Goal: Task Accomplishment & Management: Manage account settings

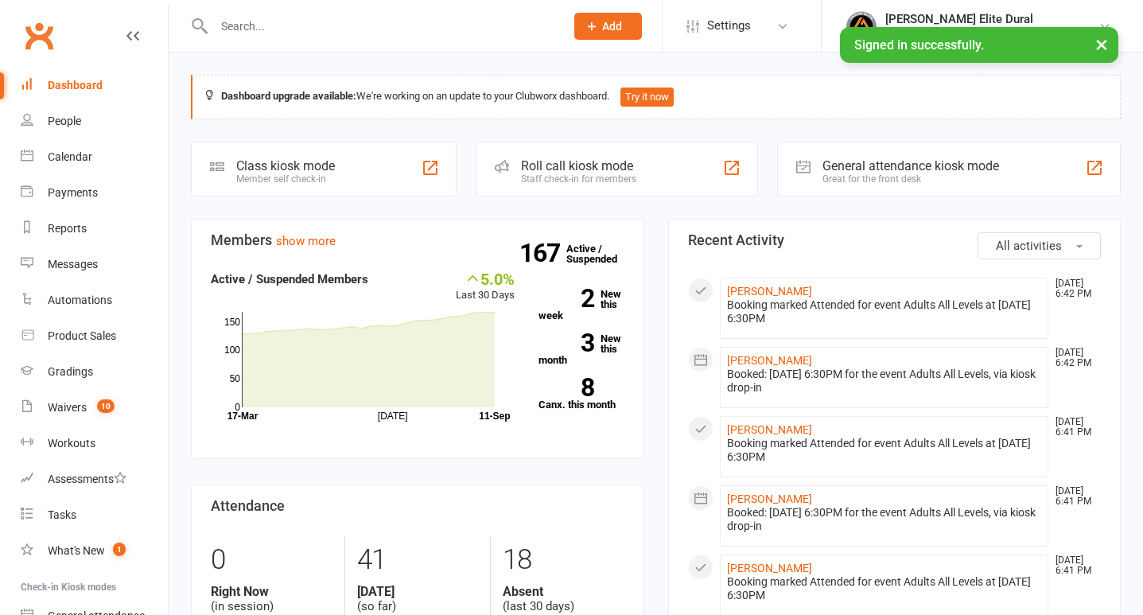
click at [282, 21] on input "text" at bounding box center [381, 26] width 344 height 22
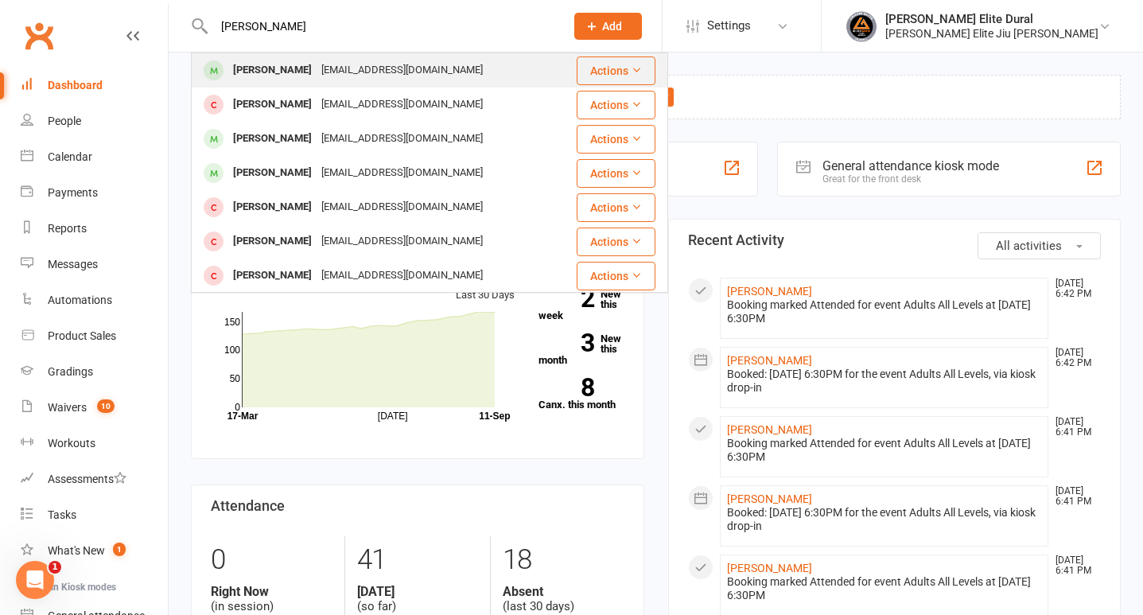
type input "[PERSON_NAME]"
click at [317, 73] on div "[EMAIL_ADDRESS][DOMAIN_NAME]" at bounding box center [402, 70] width 171 height 23
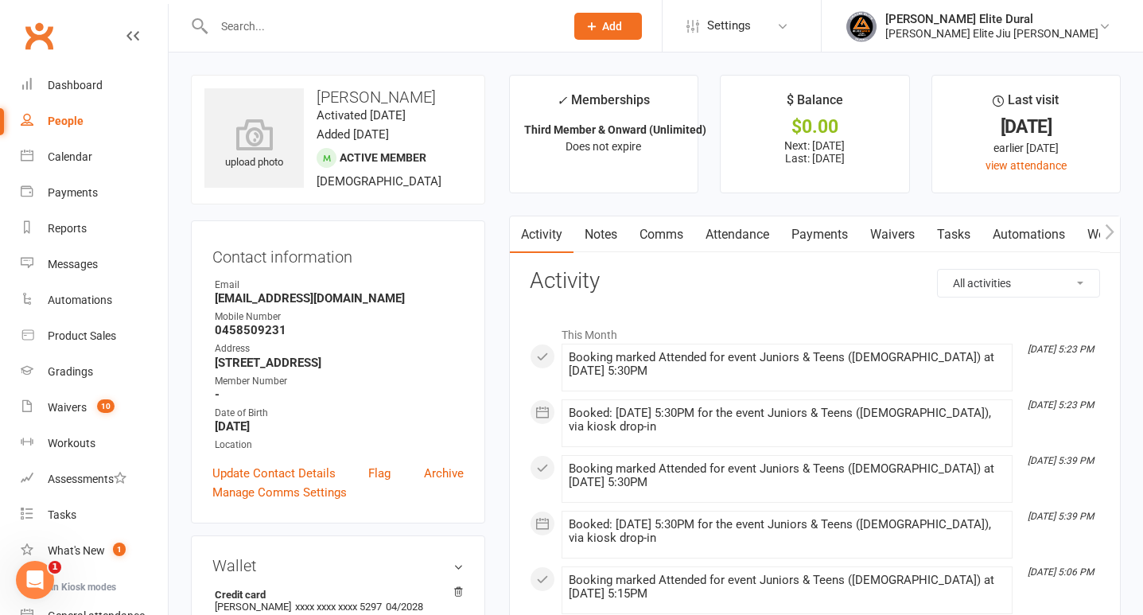
click at [835, 234] on link "Payments" at bounding box center [819, 234] width 79 height 37
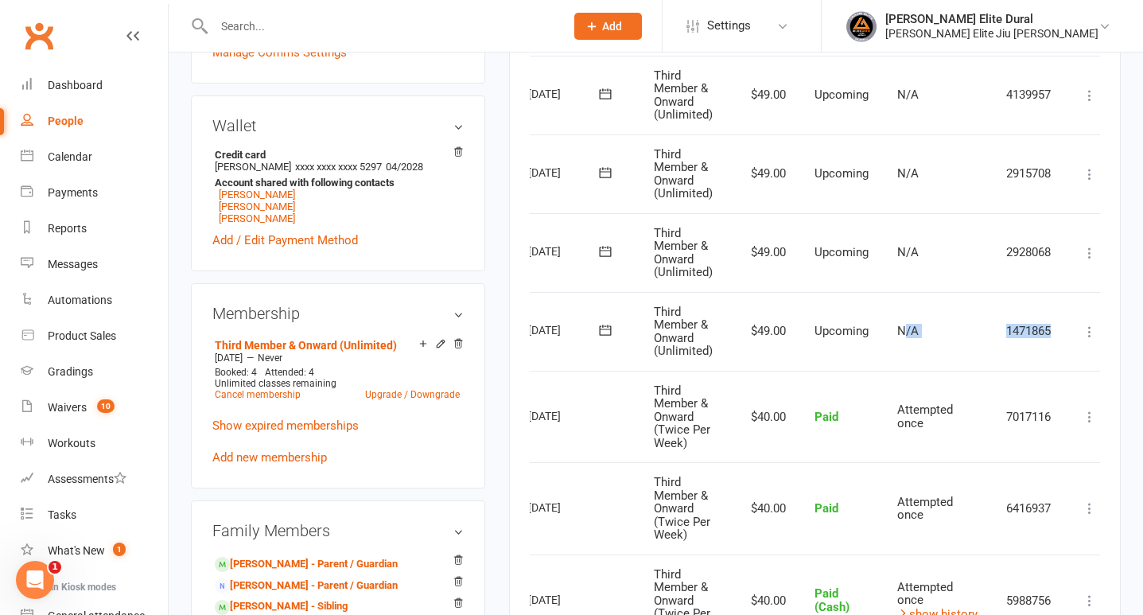
scroll to position [0, 83]
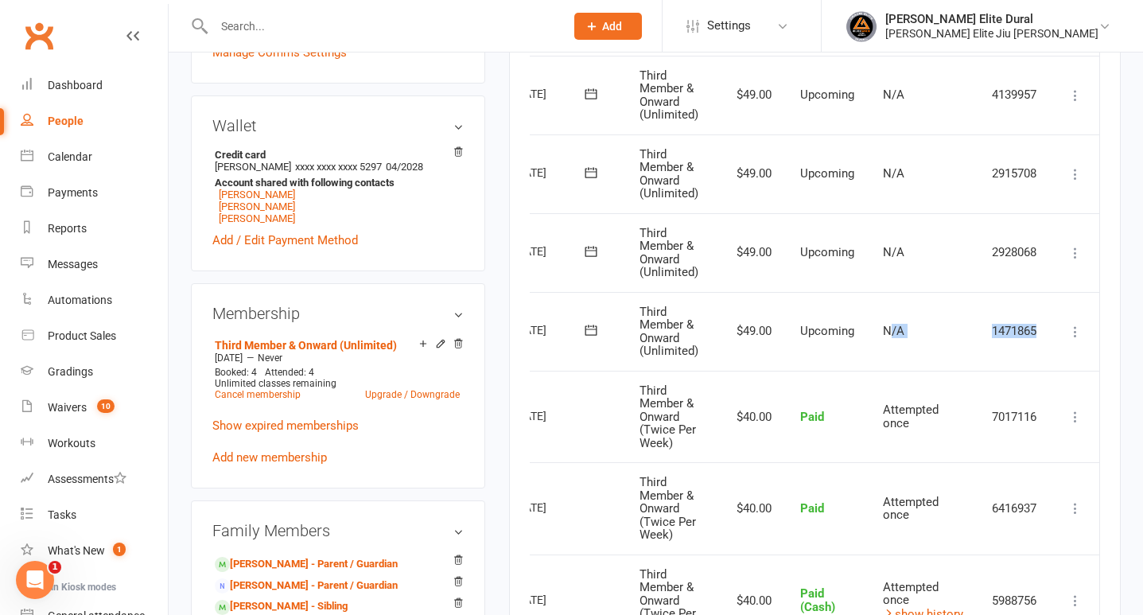
drag, startPoint x: 970, startPoint y: 328, endPoint x: 1094, endPoint y: 333, distance: 124.2
click at [1094, 333] on tr "Select this [DATE] [PERSON_NAME] Third Member & Onward (Unlimited) $49.00 Upcom…" at bounding box center [774, 331] width 650 height 79
click at [1078, 330] on icon at bounding box center [1076, 332] width 16 height 16
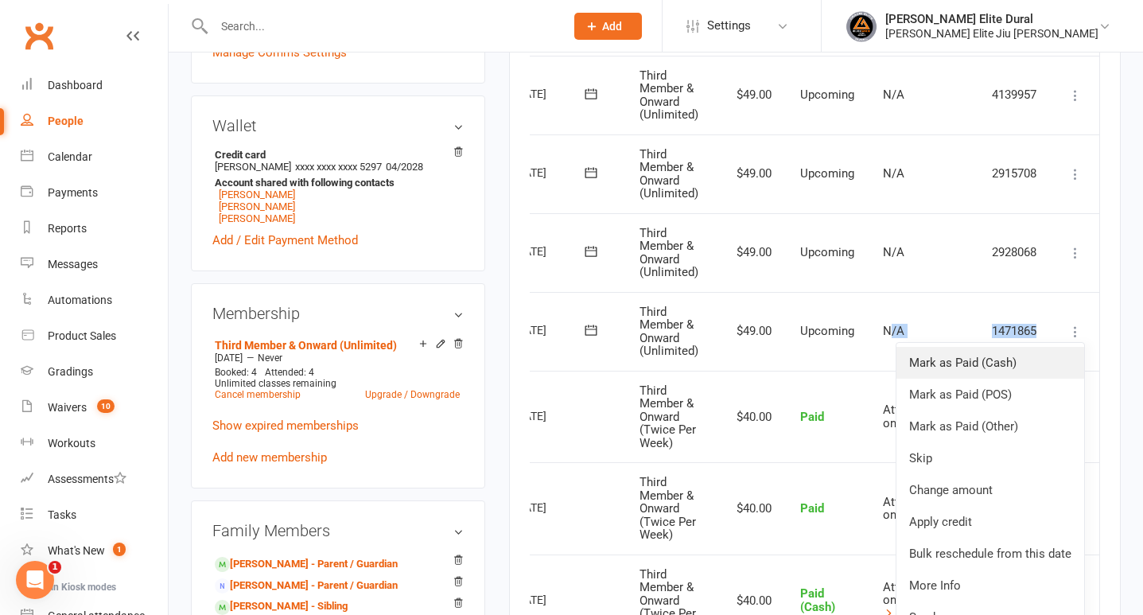
click at [1041, 361] on link "Mark as Paid (Cash)" at bounding box center [991, 363] width 188 height 32
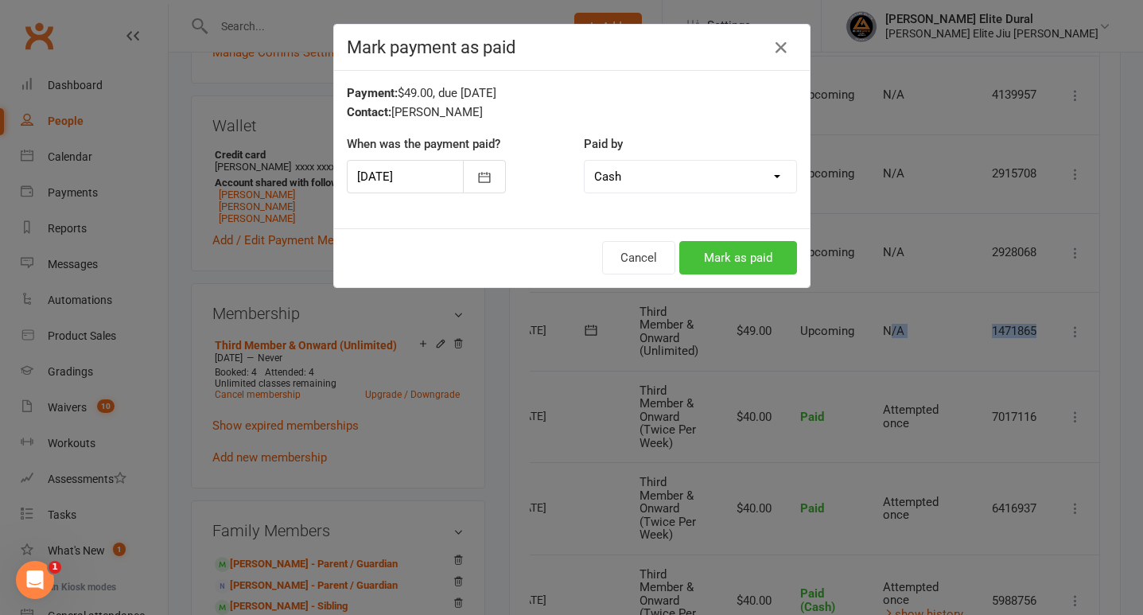
click at [733, 258] on button "Mark as paid" at bounding box center [738, 257] width 118 height 33
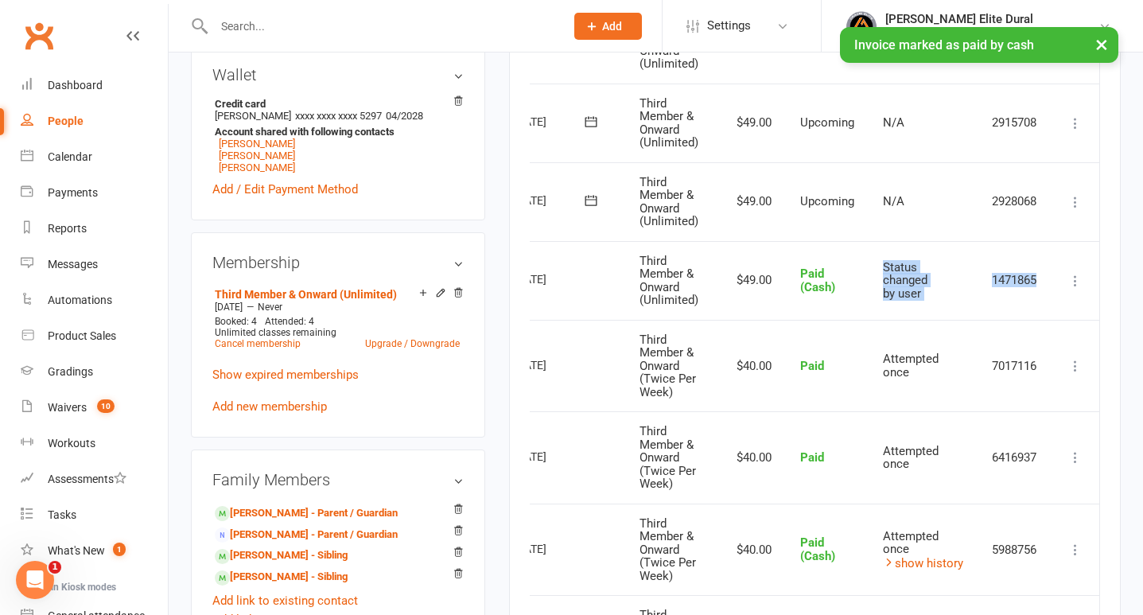
scroll to position [492, 0]
click at [308, 508] on link "[PERSON_NAME] - Parent / Guardian" at bounding box center [306, 512] width 183 height 17
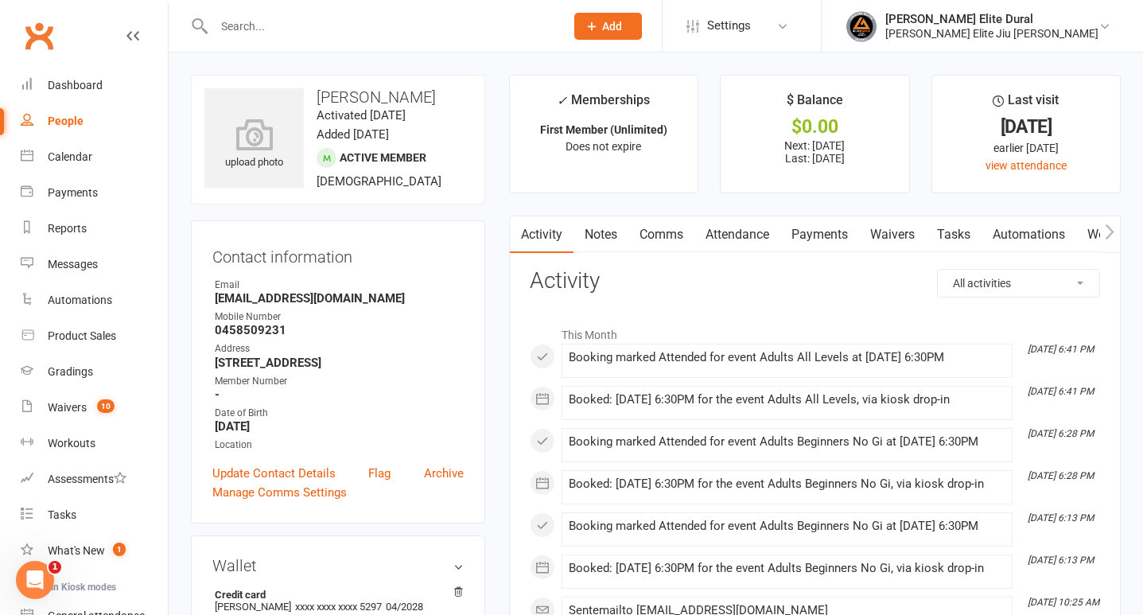
click at [830, 234] on link "Payments" at bounding box center [819, 234] width 79 height 37
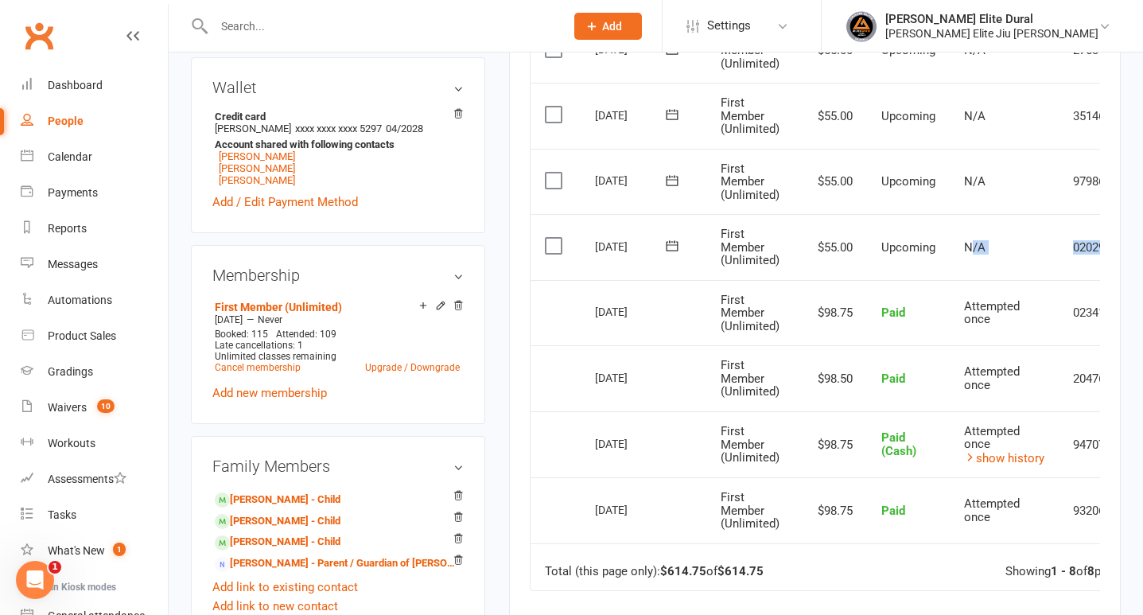
scroll to position [0, 83]
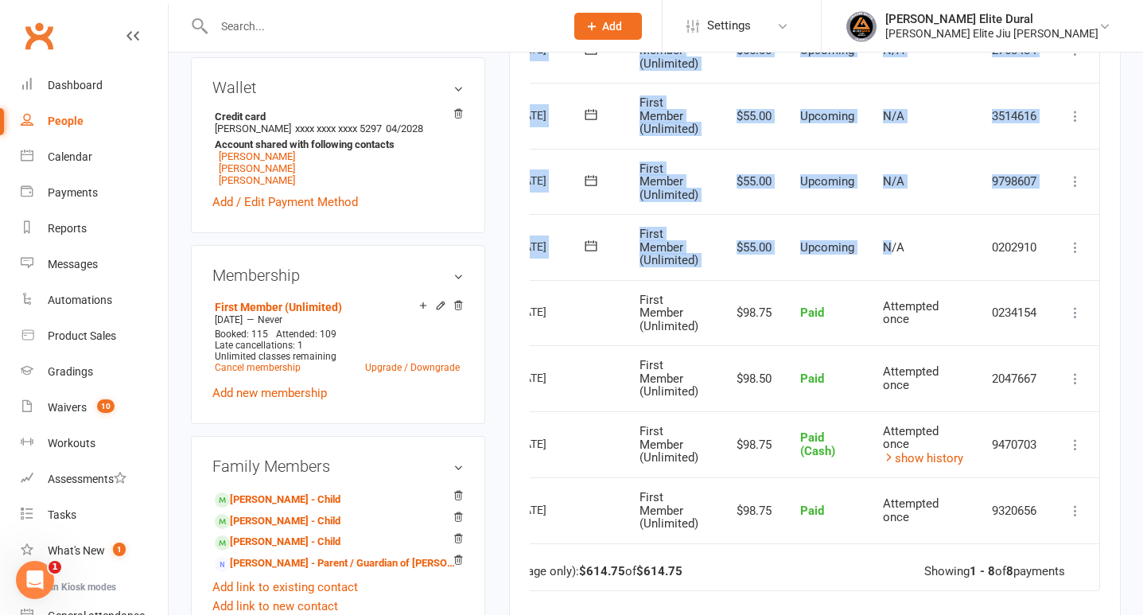
drag, startPoint x: 971, startPoint y: 248, endPoint x: 1117, endPoint y: 243, distance: 145.7
click at [1117, 243] on div "Activity Notes Comms Attendance Payments Waivers Tasks Automations Workouts Gra…" at bounding box center [815, 279] width 612 height 1084
click at [1074, 247] on icon at bounding box center [1076, 247] width 16 height 16
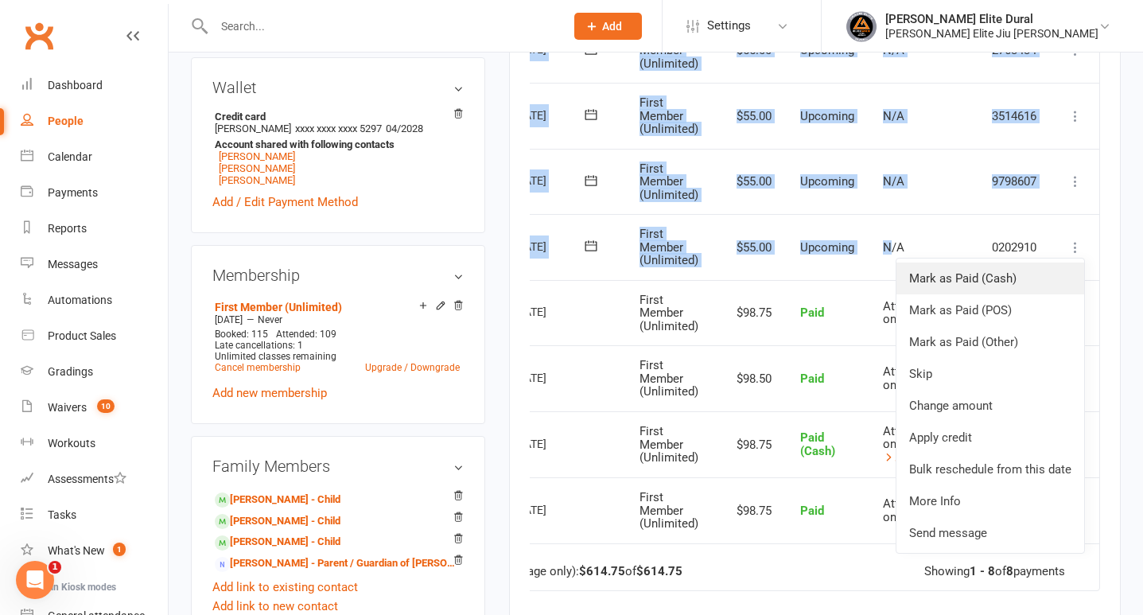
click at [1038, 283] on link "Mark as Paid (Cash)" at bounding box center [991, 279] width 188 height 32
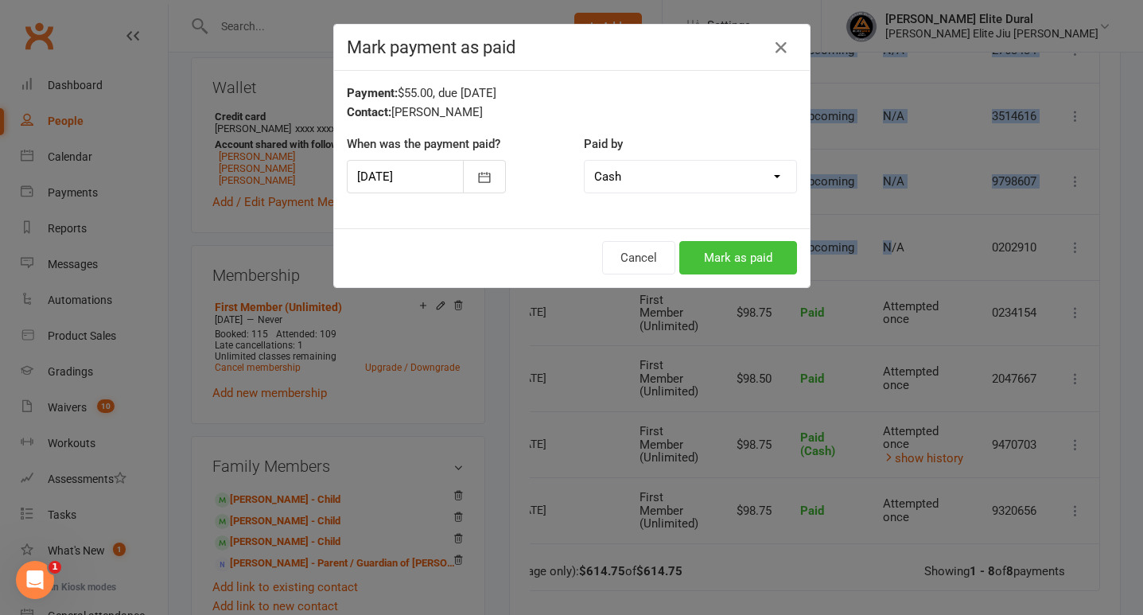
click at [720, 258] on button "Mark as paid" at bounding box center [738, 257] width 118 height 33
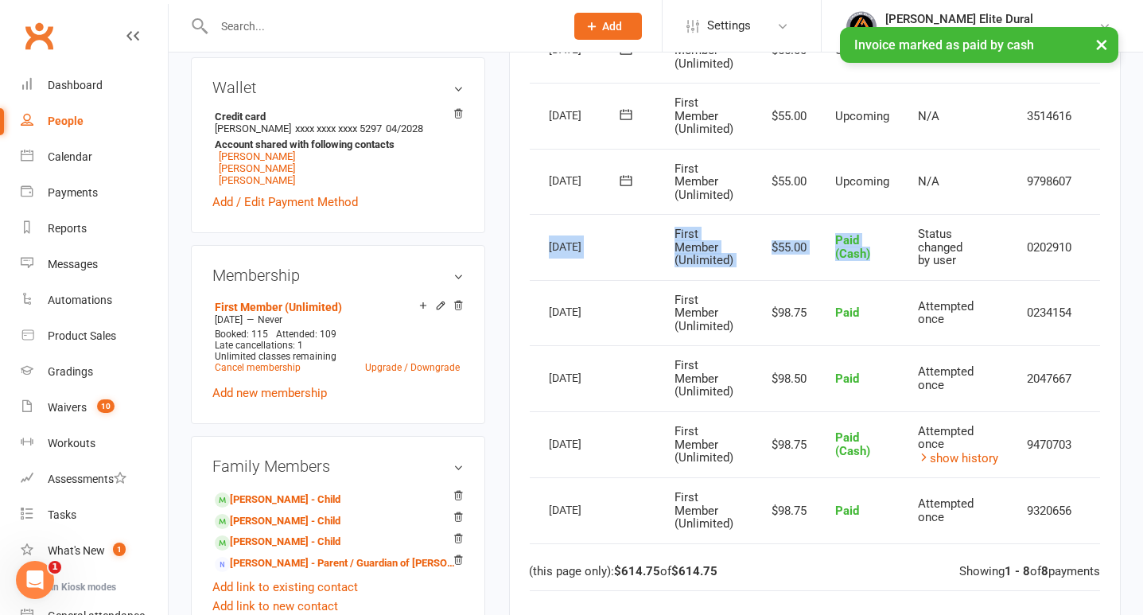
scroll to position [0, 0]
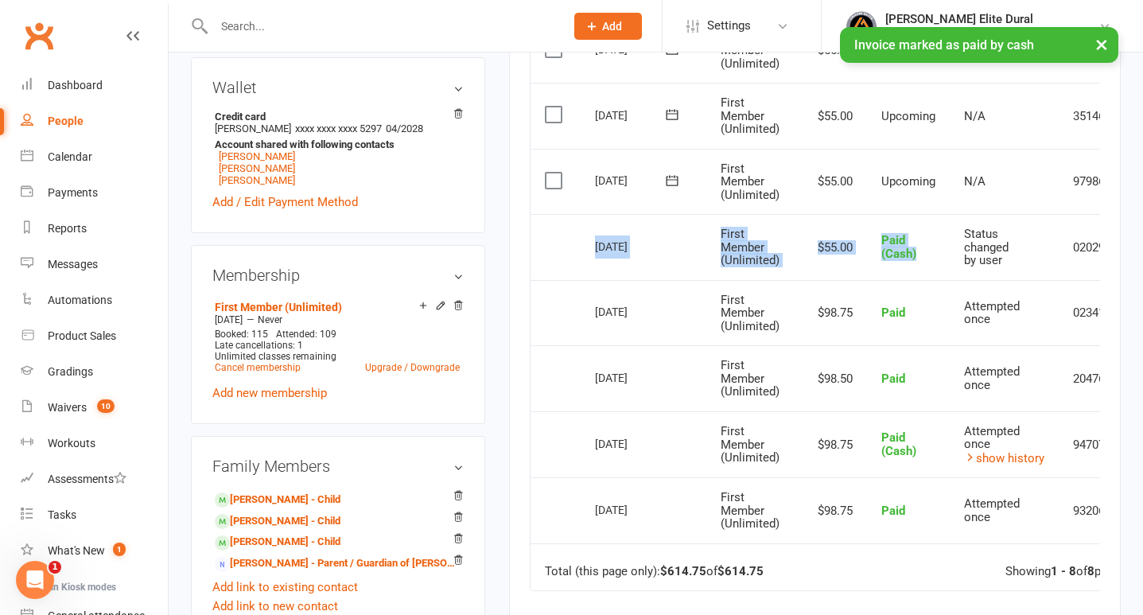
drag, startPoint x: 831, startPoint y: 252, endPoint x: 641, endPoint y: 240, distance: 189.7
click at [641, 240] on tr "Select this [DATE] [PERSON_NAME] First Member (Unlimited) $55.00 Paid (Cash) St…" at bounding box center [856, 247] width 650 height 66
click at [641, 240] on div "[DATE]" at bounding box center [631, 246] width 73 height 25
click at [276, 541] on link "[PERSON_NAME] - Child" at bounding box center [278, 542] width 126 height 17
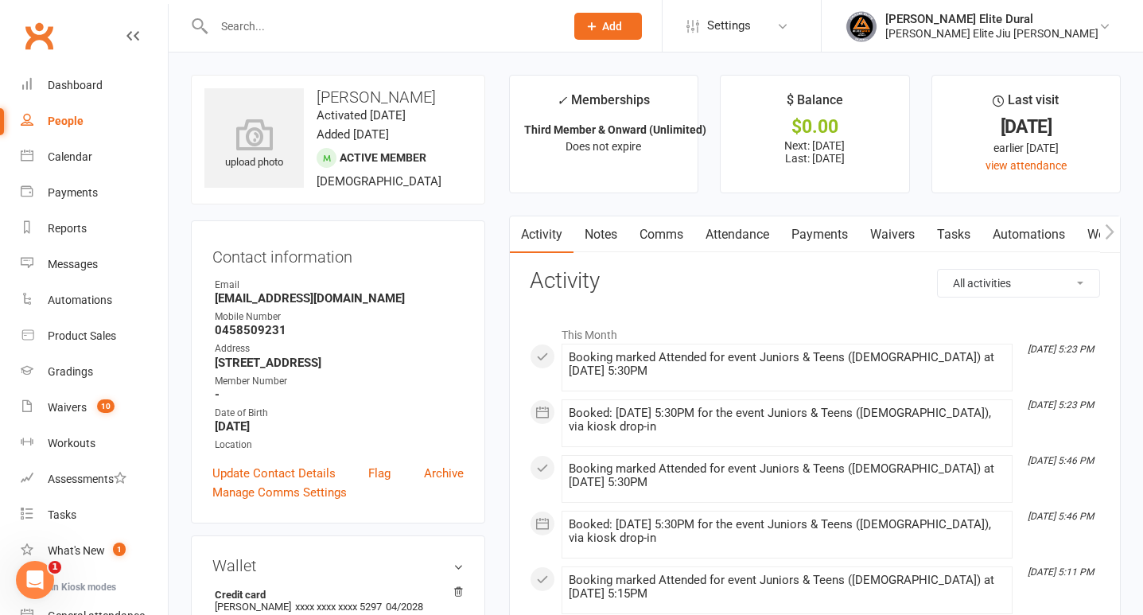
click at [821, 231] on link "Payments" at bounding box center [819, 234] width 79 height 37
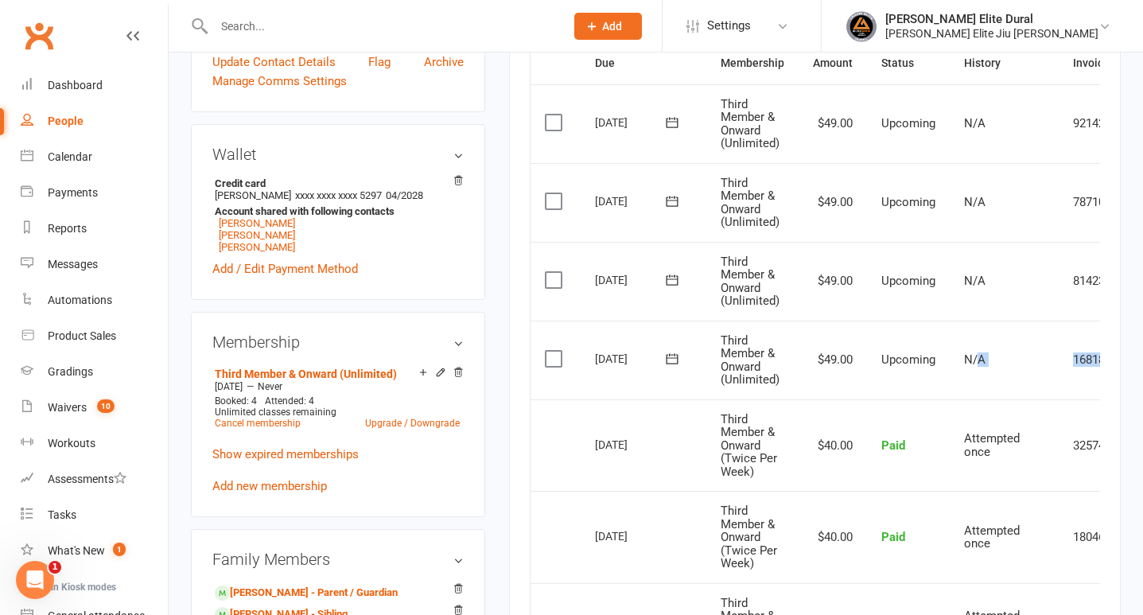
scroll to position [0, 83]
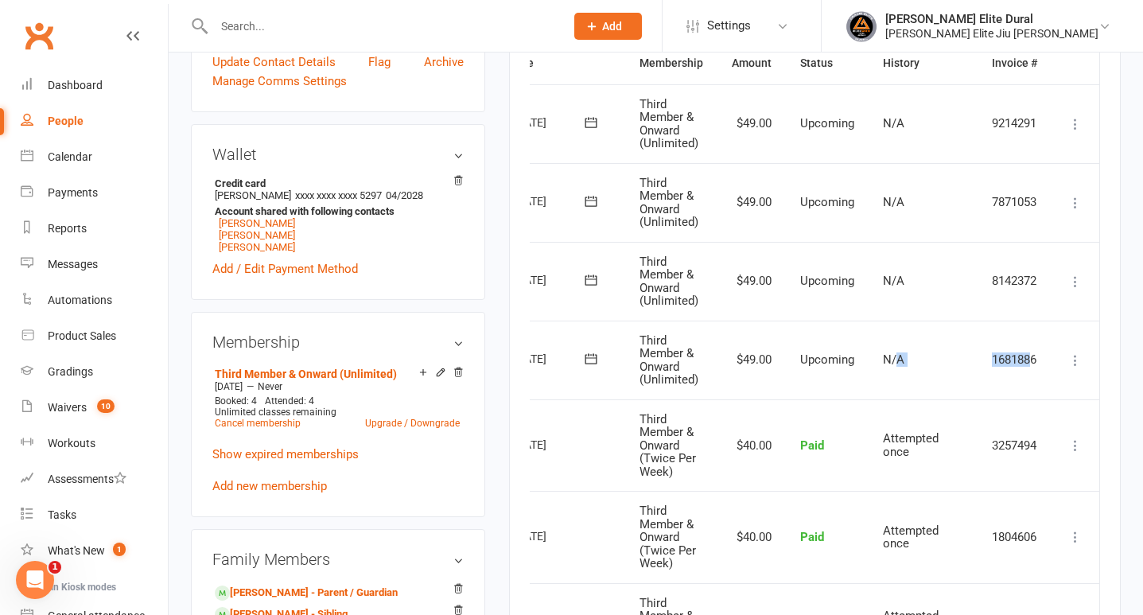
drag, startPoint x: 977, startPoint y: 358, endPoint x: 1029, endPoint y: 353, distance: 51.9
click at [1029, 353] on tr "Select this [DATE] [PERSON_NAME] Third Member & Onward (Unlimited) $49.00 Upcom…" at bounding box center [774, 360] width 650 height 79
click at [1079, 359] on icon at bounding box center [1076, 360] width 16 height 16
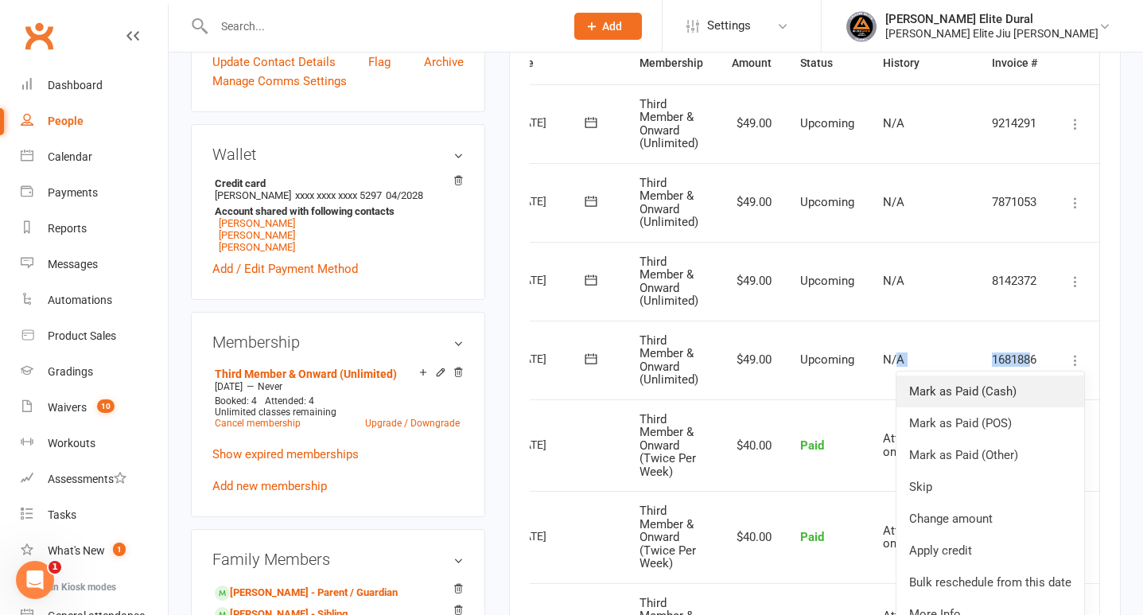
click at [1040, 387] on link "Mark as Paid (Cash)" at bounding box center [991, 391] width 188 height 32
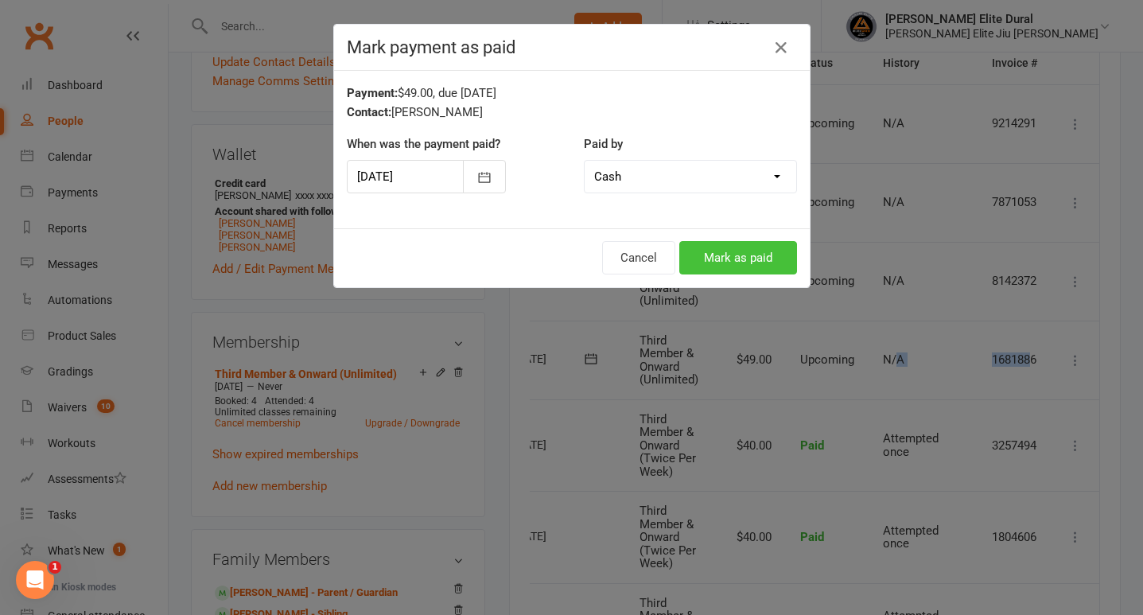
click at [744, 258] on button "Mark as paid" at bounding box center [738, 257] width 118 height 33
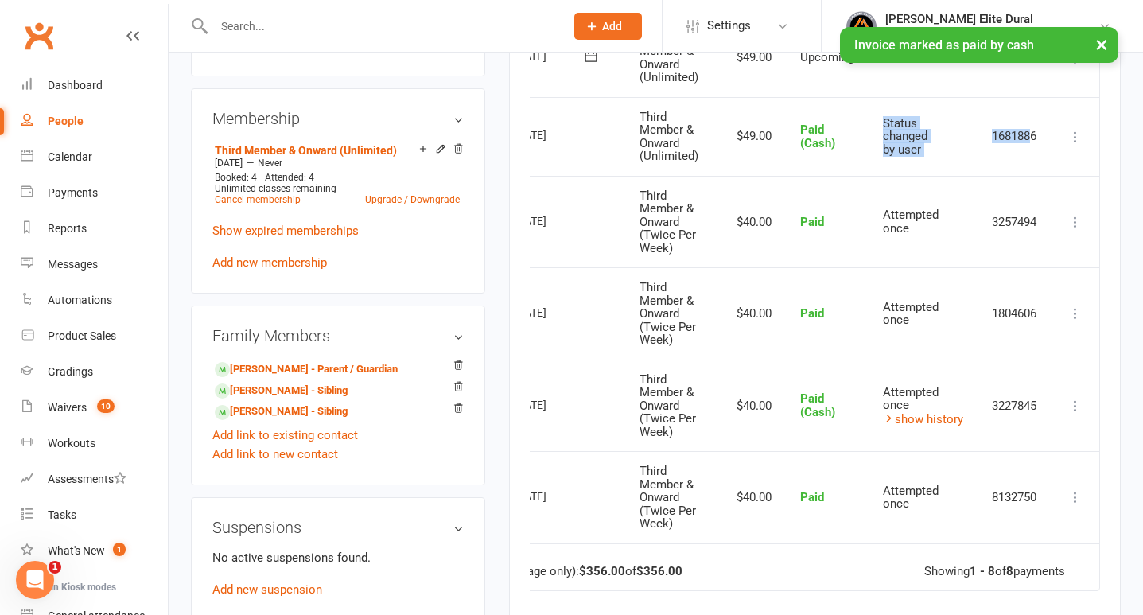
scroll to position [638, 0]
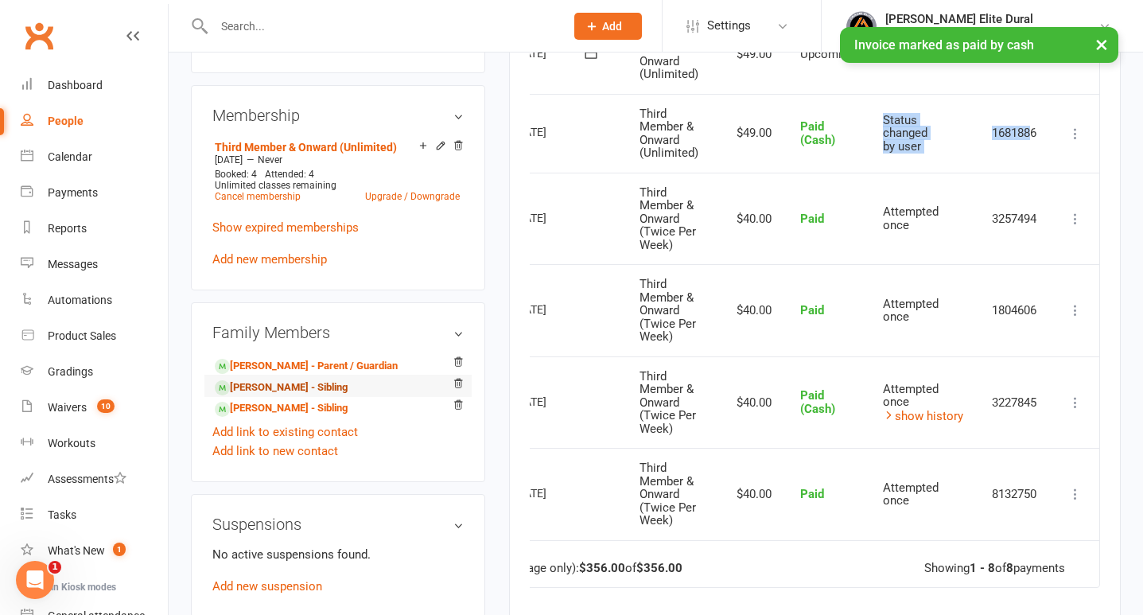
click at [312, 390] on link "[PERSON_NAME] - Sibling" at bounding box center [281, 387] width 133 height 17
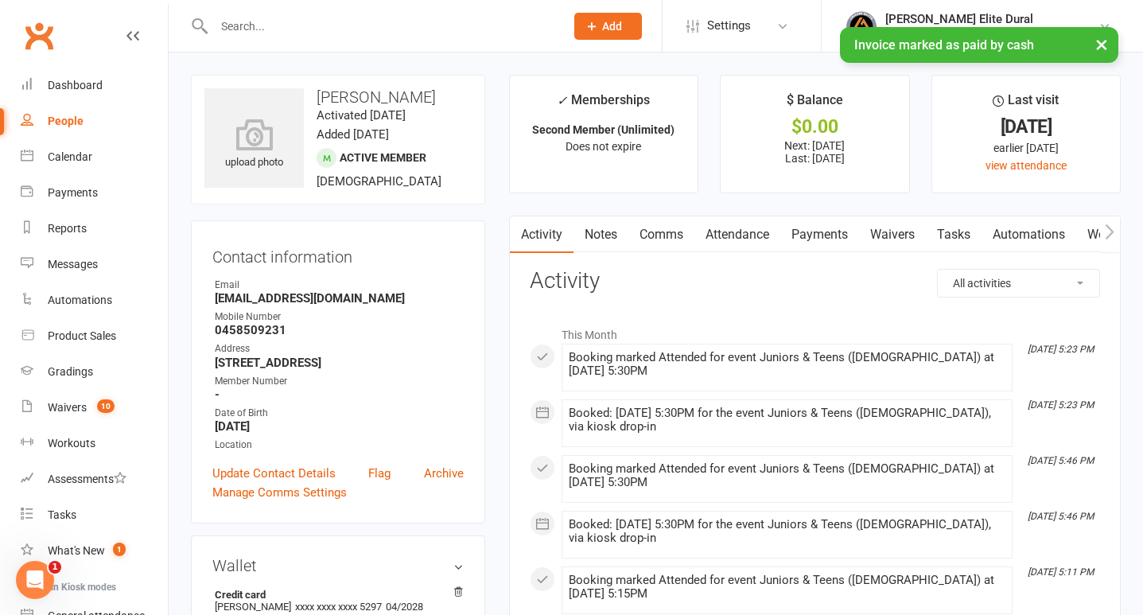
click at [816, 234] on link "Payments" at bounding box center [819, 234] width 79 height 37
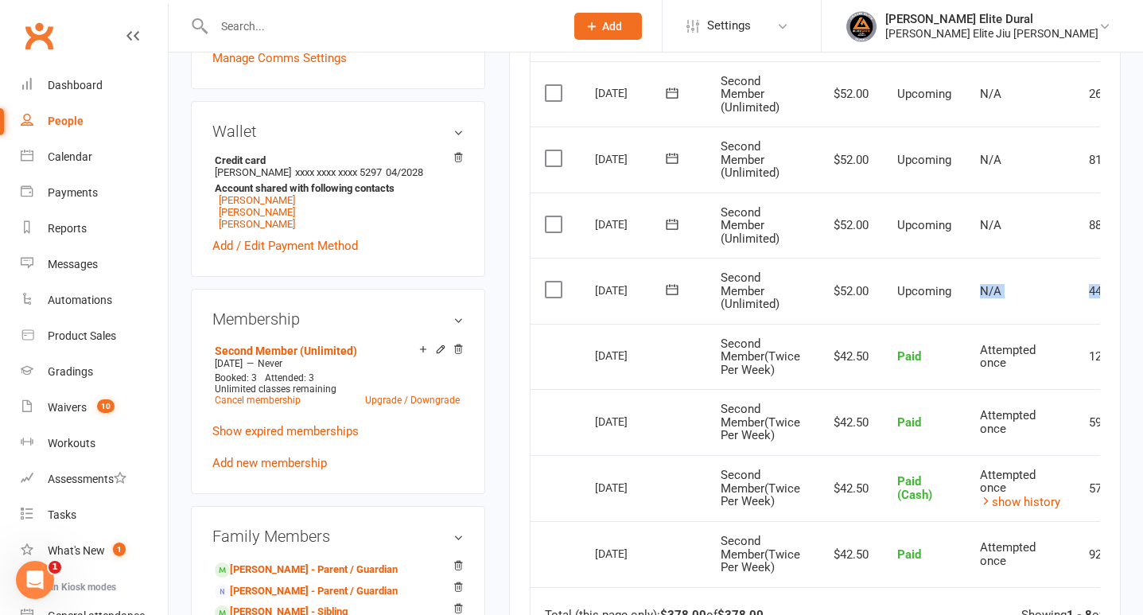
scroll to position [0, 99]
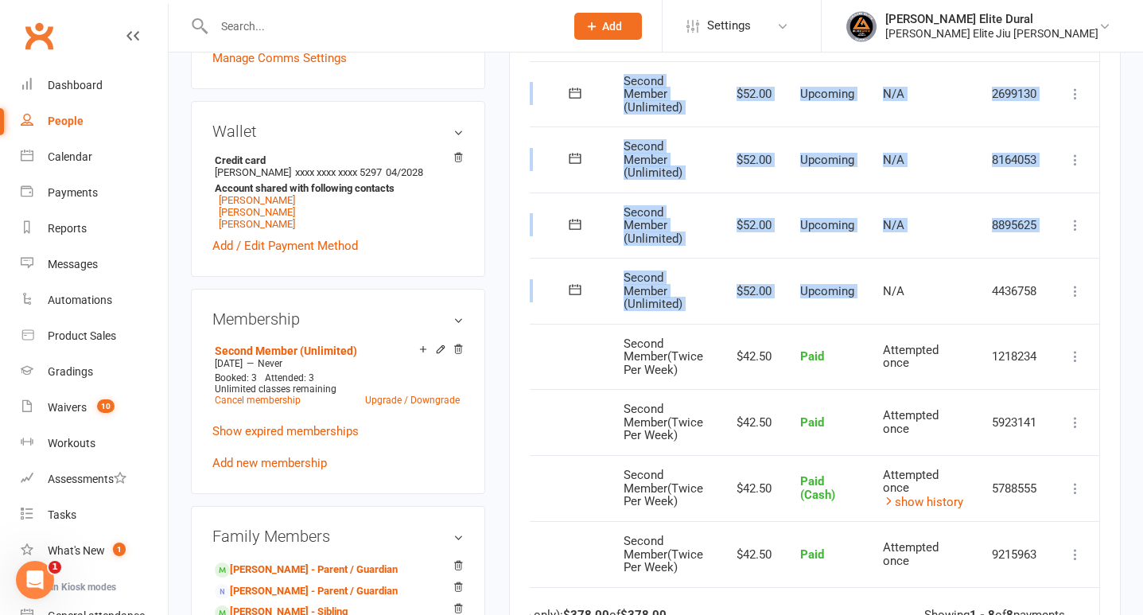
drag, startPoint x: 982, startPoint y: 284, endPoint x: 1121, endPoint y: 309, distance: 140.7
click at [1122, 310] on main "✓ Memberships Second Member (Unlimited) Does not expire $ Balance $0.00 Next: […" at bounding box center [815, 260] width 636 height 1240
click at [1083, 293] on icon at bounding box center [1076, 291] width 16 height 16
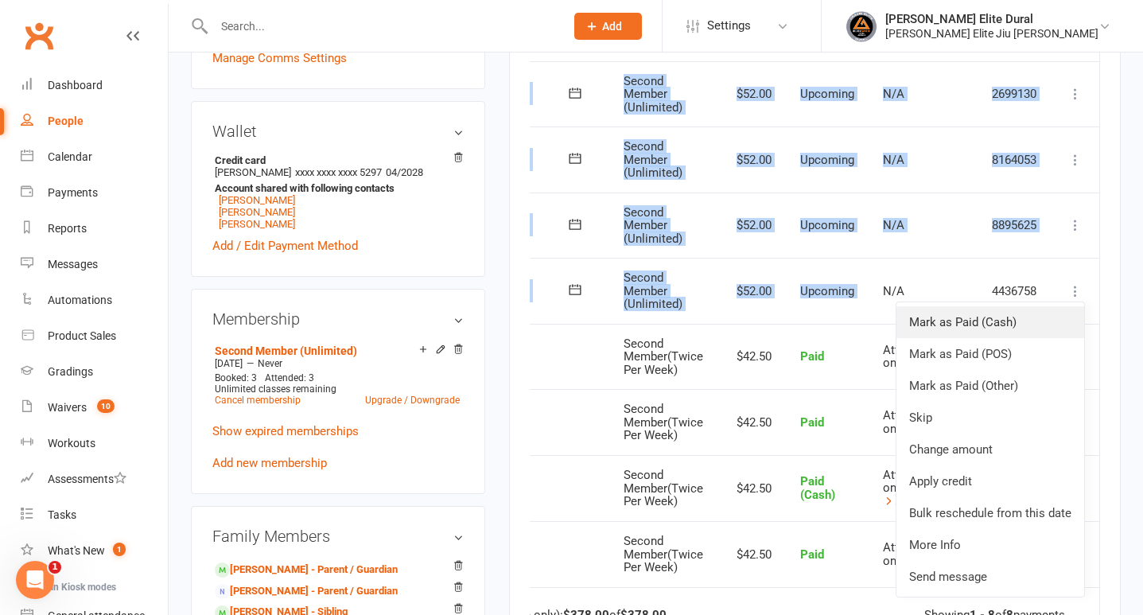
click at [1033, 321] on link "Mark as Paid (Cash)" at bounding box center [991, 322] width 188 height 32
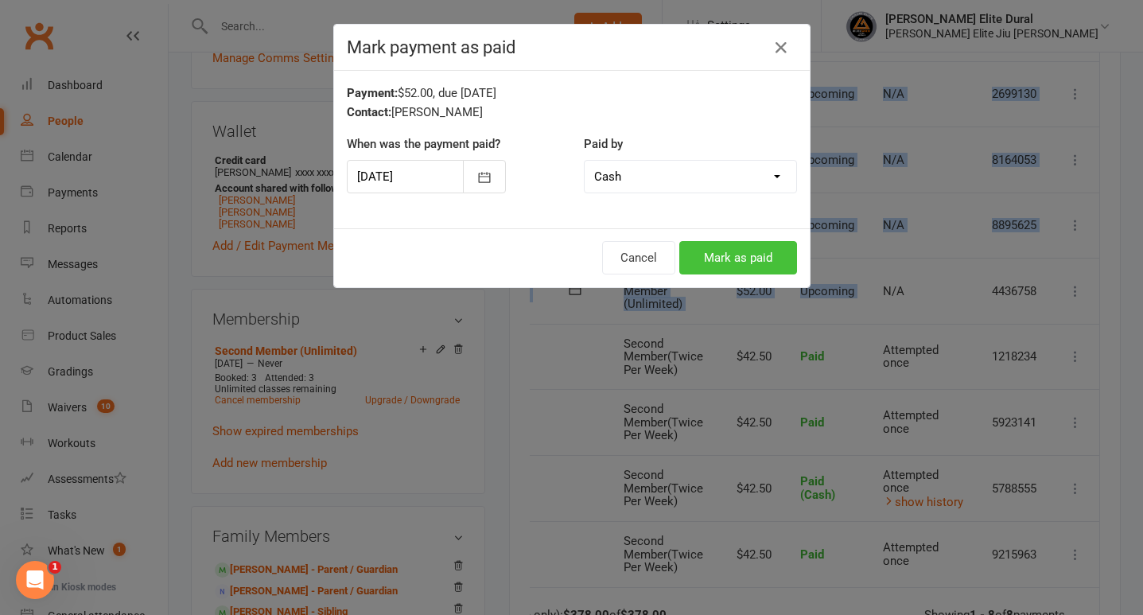
click at [716, 255] on button "Mark as paid" at bounding box center [738, 257] width 118 height 33
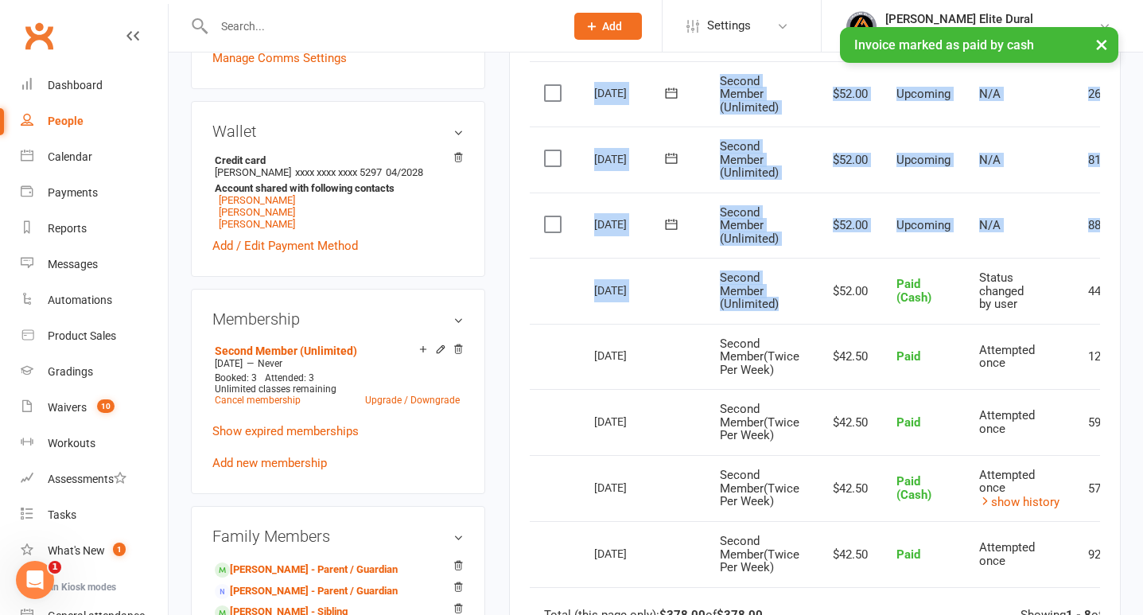
scroll to position [0, 0]
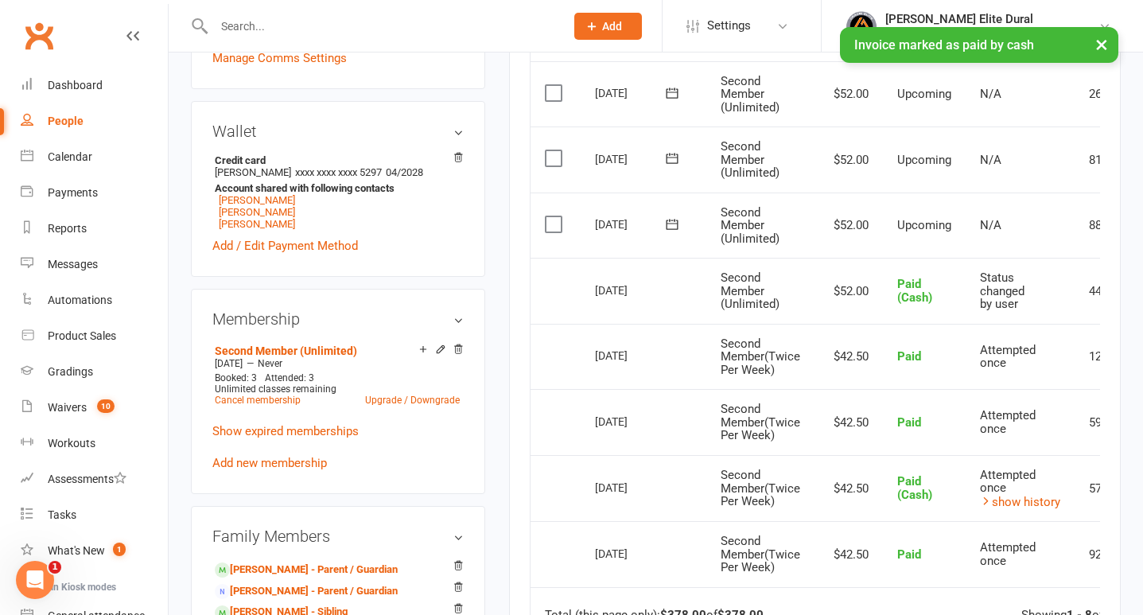
drag, startPoint x: 686, startPoint y: 304, endPoint x: 700, endPoint y: 309, distance: 15.1
click at [700, 309] on tr "Select this [DATE] [PERSON_NAME] Second Member (Unlimited) $52.00 Paid (Cash) S…" at bounding box center [864, 291] width 666 height 66
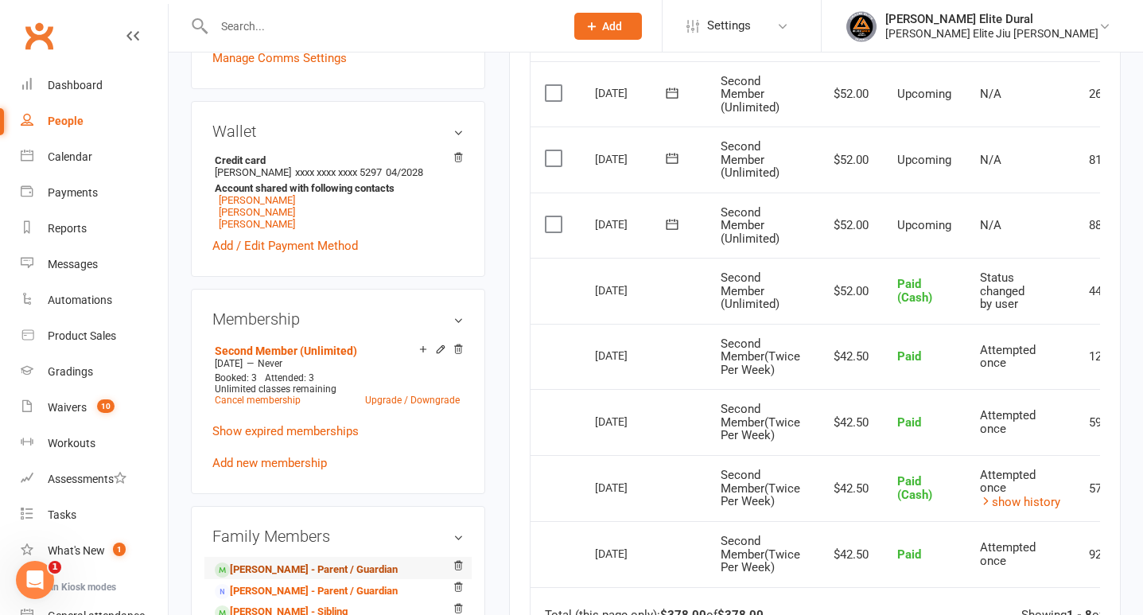
click at [322, 566] on link "[PERSON_NAME] - Parent / Guardian" at bounding box center [306, 570] width 183 height 17
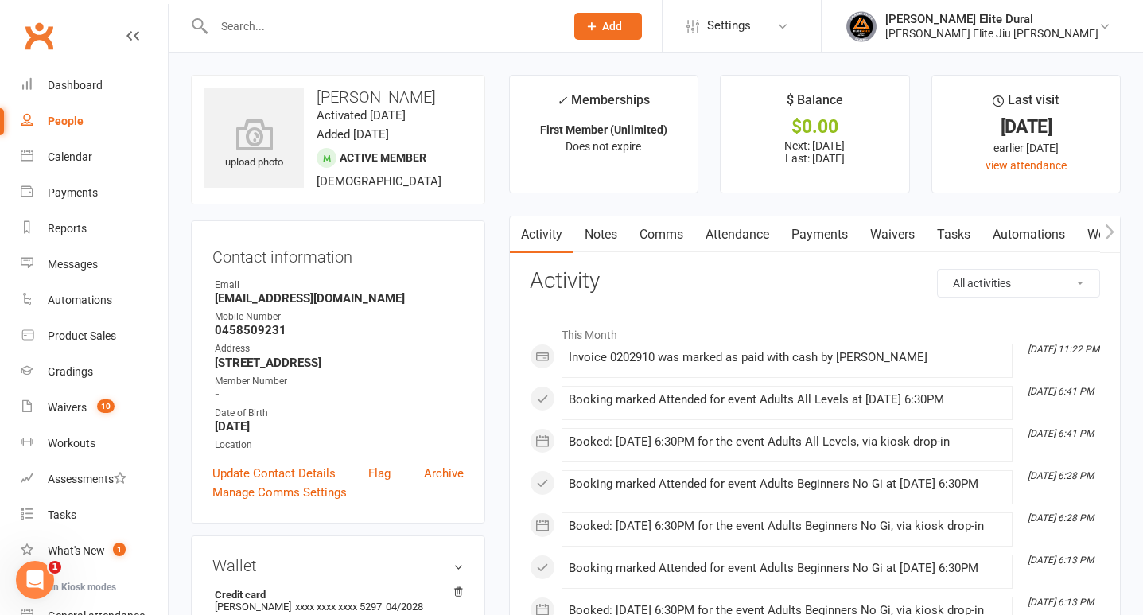
click at [832, 235] on link "Payments" at bounding box center [819, 234] width 79 height 37
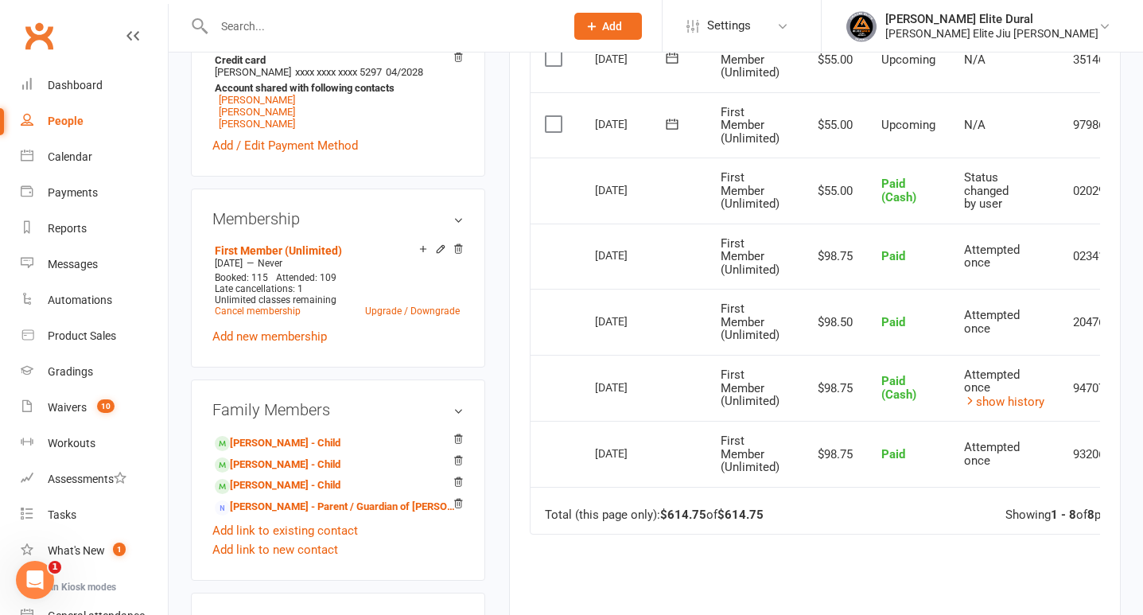
scroll to position [554, 0]
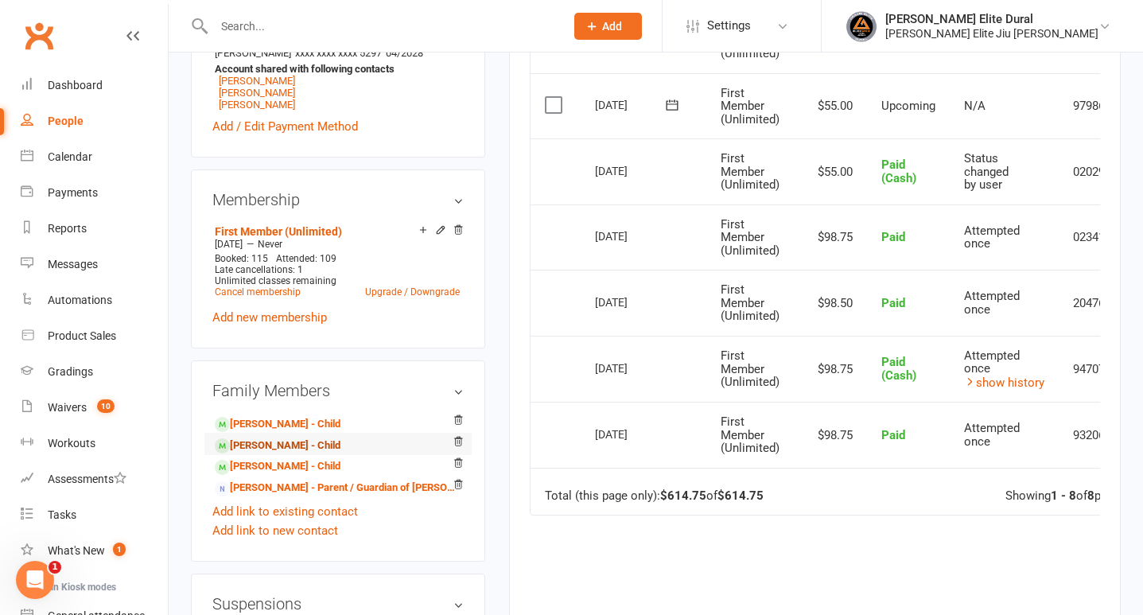
click at [286, 444] on link "[PERSON_NAME] - Child" at bounding box center [278, 446] width 126 height 17
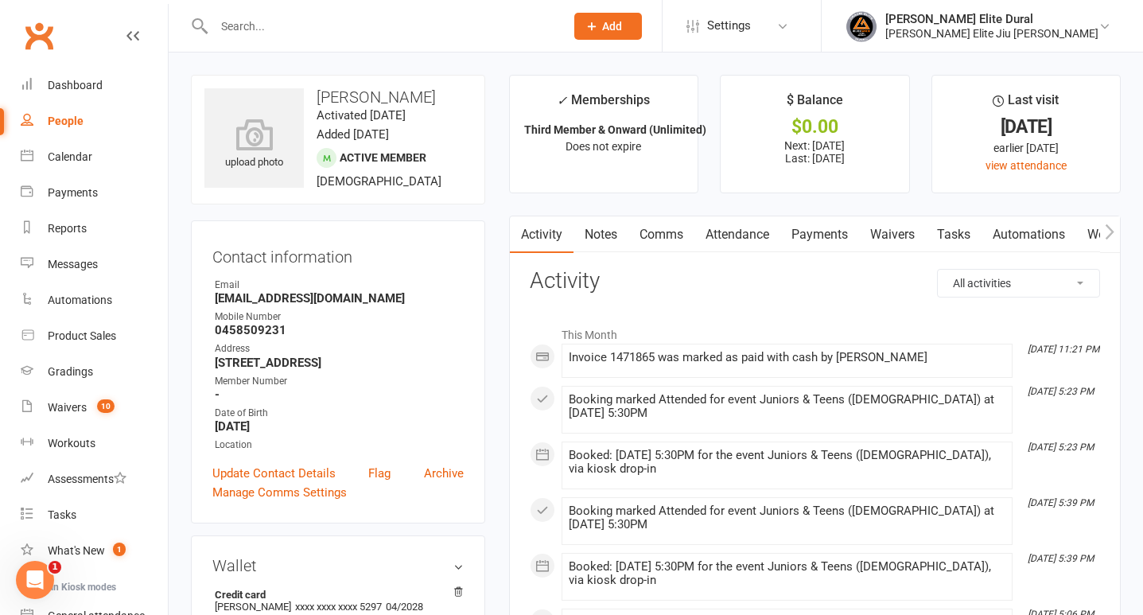
click at [827, 240] on link "Payments" at bounding box center [819, 234] width 79 height 37
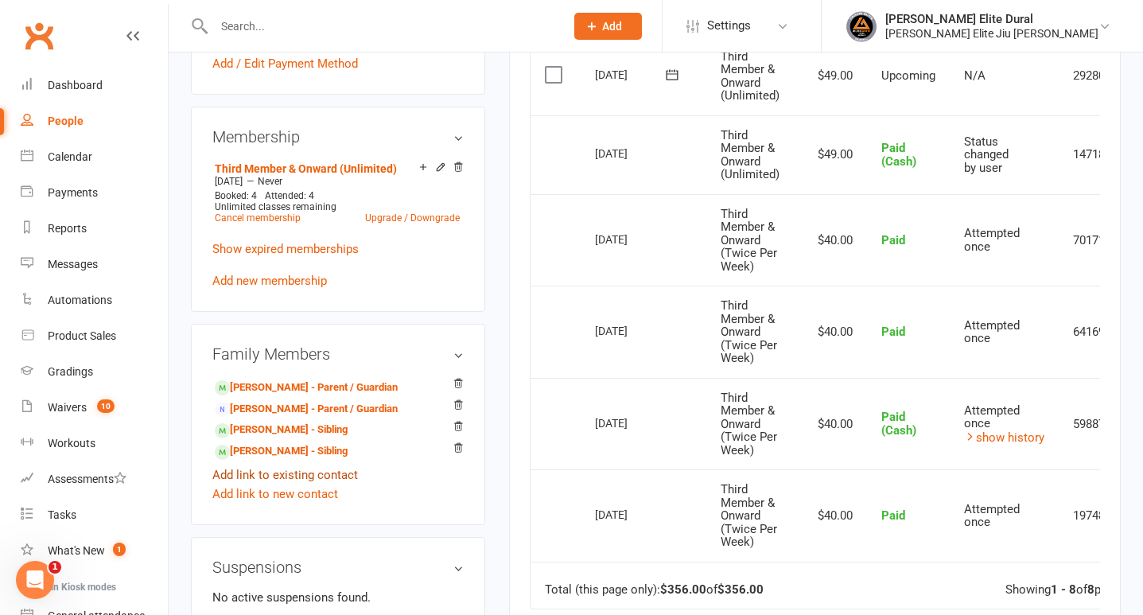
scroll to position [621, 0]
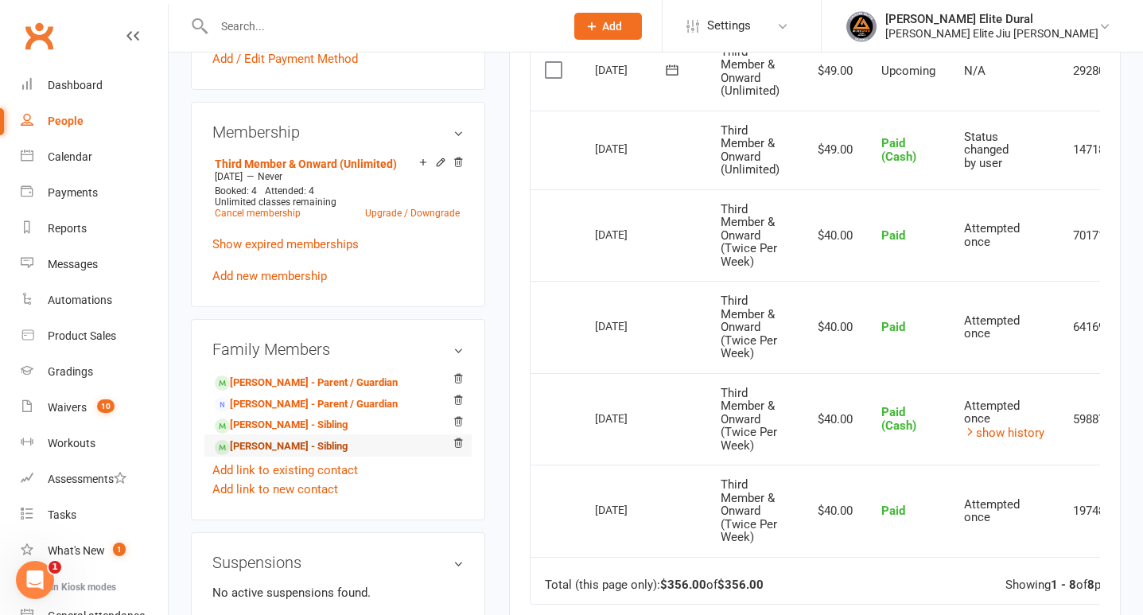
click at [311, 450] on link "[PERSON_NAME] - Sibling" at bounding box center [281, 446] width 133 height 17
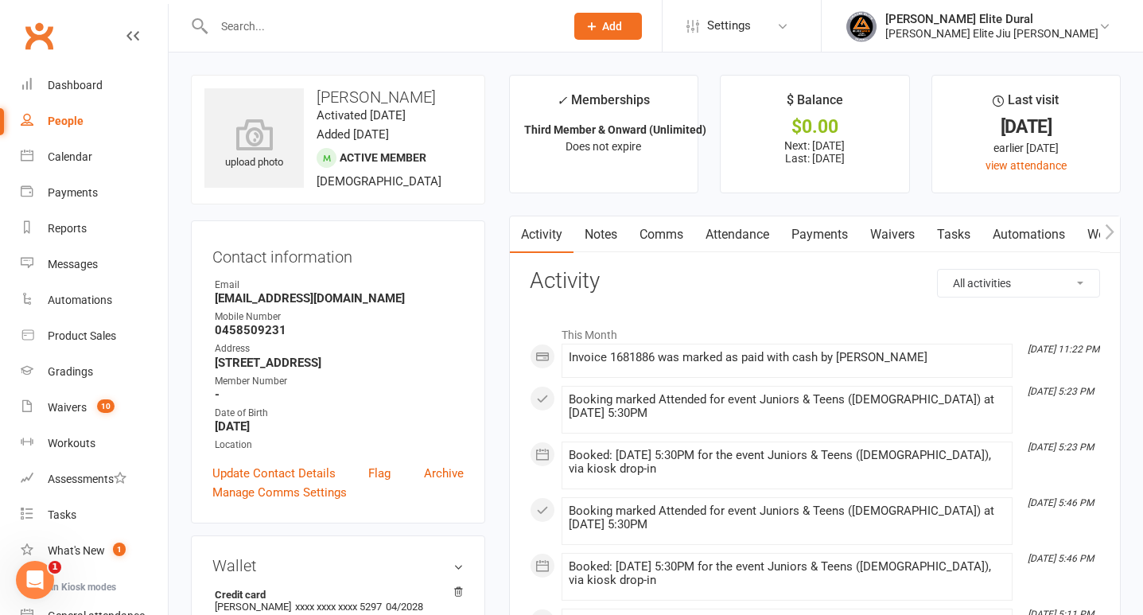
click at [831, 239] on link "Payments" at bounding box center [819, 234] width 79 height 37
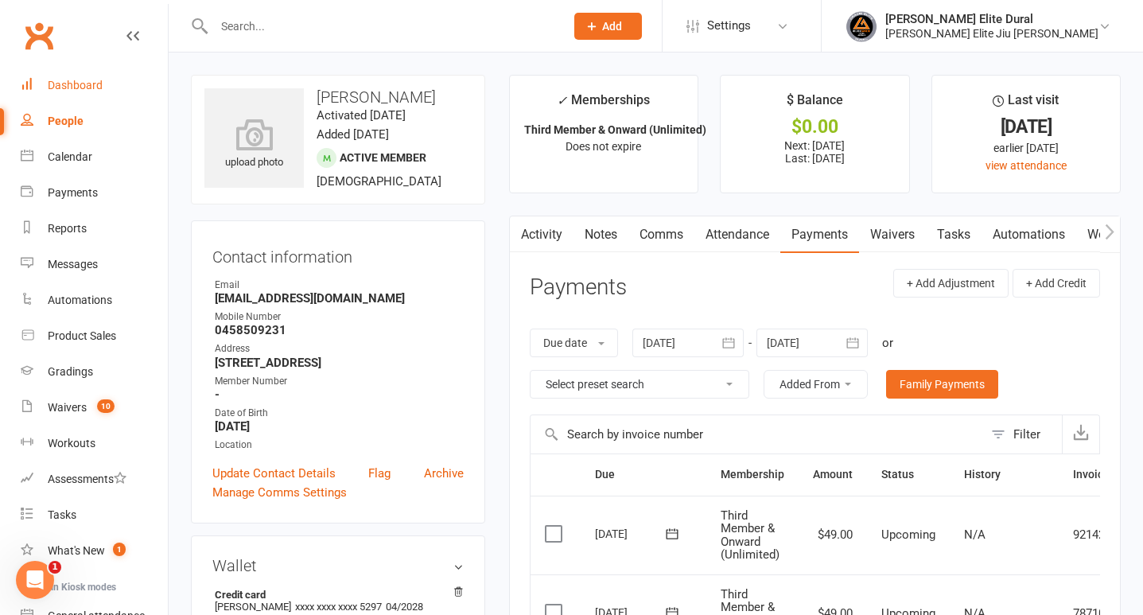
click at [71, 82] on div "Dashboard" at bounding box center [75, 85] width 55 height 13
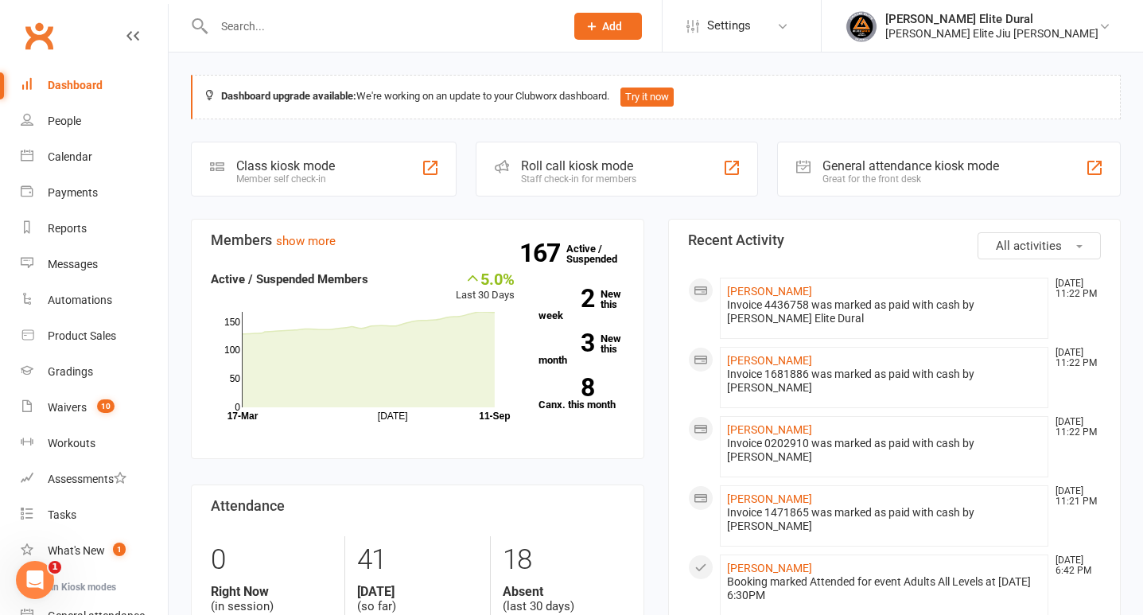
click at [380, 28] on input "text" at bounding box center [381, 26] width 344 height 22
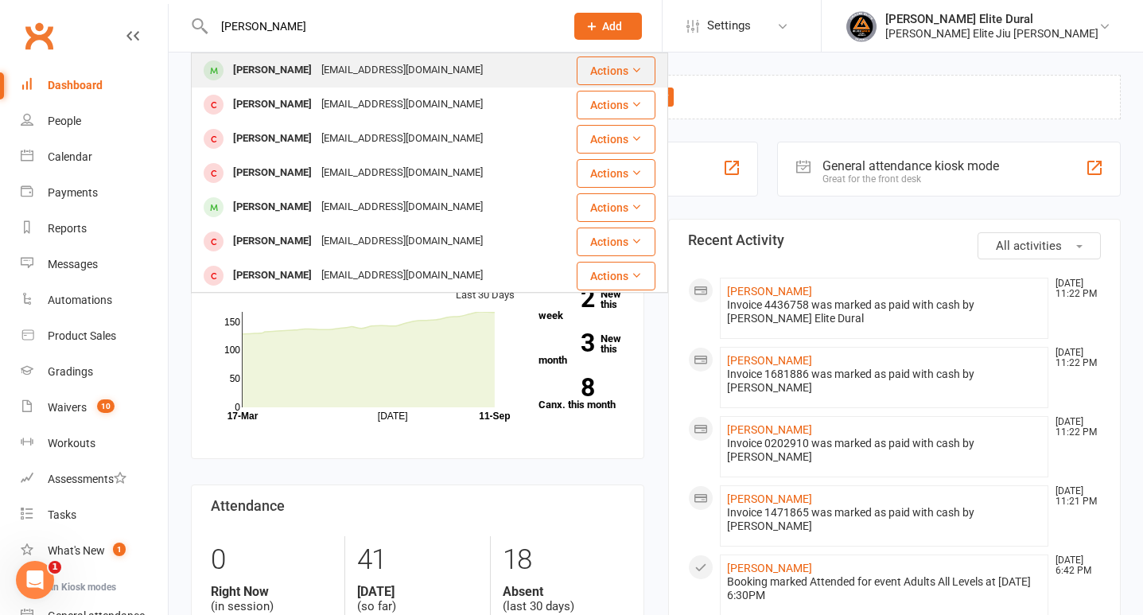
type input "[PERSON_NAME]"
click at [268, 64] on div "[PERSON_NAME]" at bounding box center [272, 70] width 88 height 23
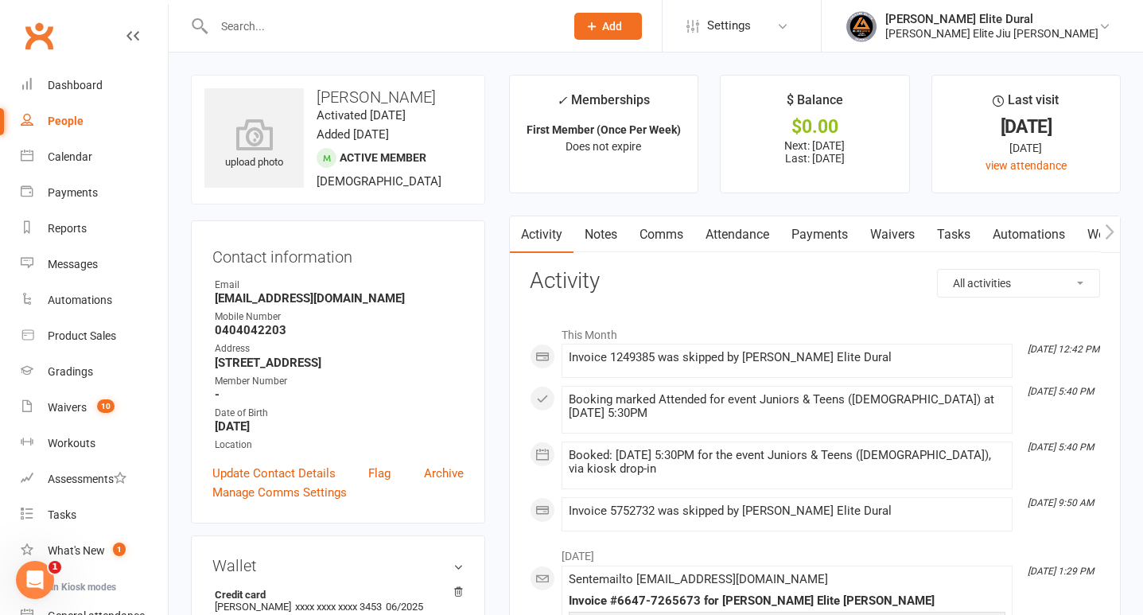
click at [831, 228] on link "Payments" at bounding box center [819, 234] width 79 height 37
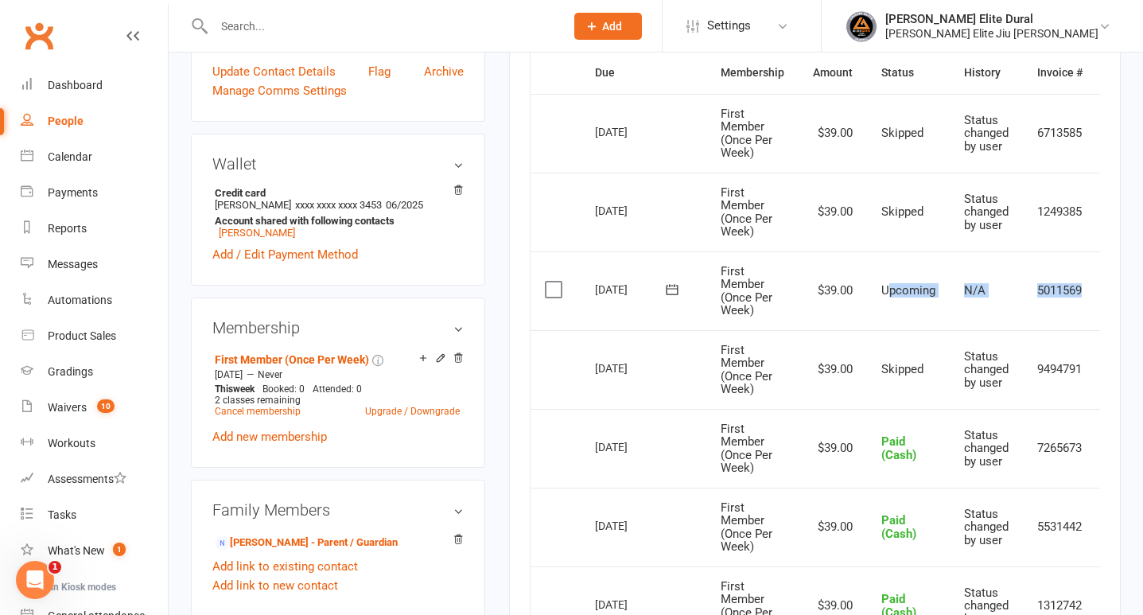
scroll to position [0, 46]
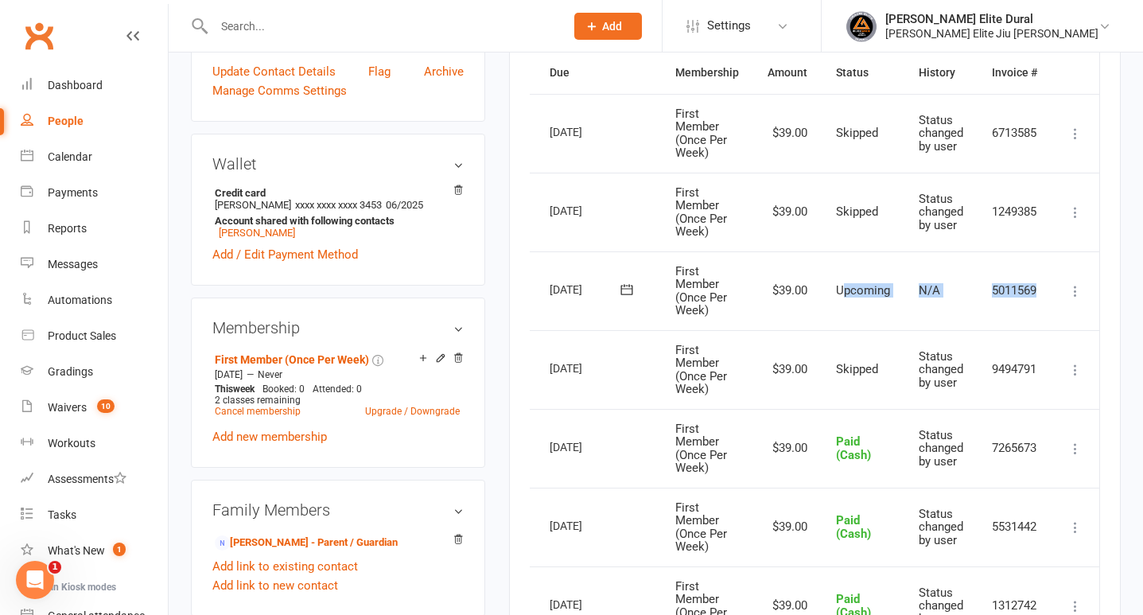
drag, startPoint x: 884, startPoint y: 286, endPoint x: 1049, endPoint y: 305, distance: 166.7
click at [1049, 305] on tr "Select this [DATE] [PERSON_NAME] First Member (Once Per Week) $39.00 Upcoming N…" at bounding box center [792, 290] width 614 height 79
click at [1049, 305] on td "5011569" at bounding box center [1015, 290] width 74 height 79
click at [1075, 291] on icon at bounding box center [1076, 291] width 16 height 16
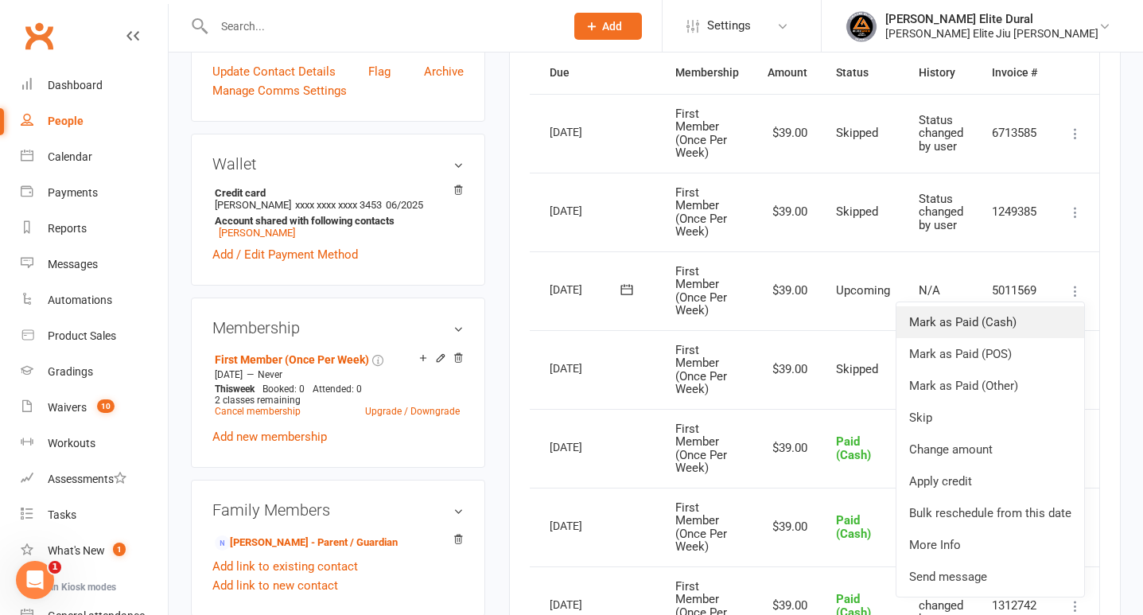
click at [1036, 321] on link "Mark as Paid (Cash)" at bounding box center [991, 322] width 188 height 32
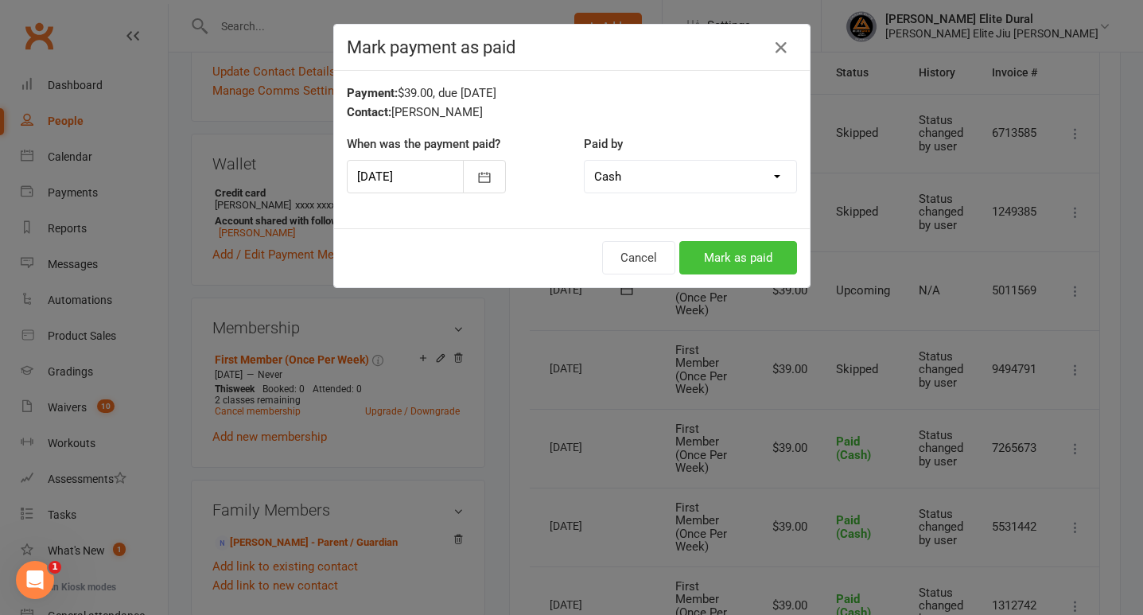
click at [741, 252] on button "Mark as paid" at bounding box center [738, 257] width 118 height 33
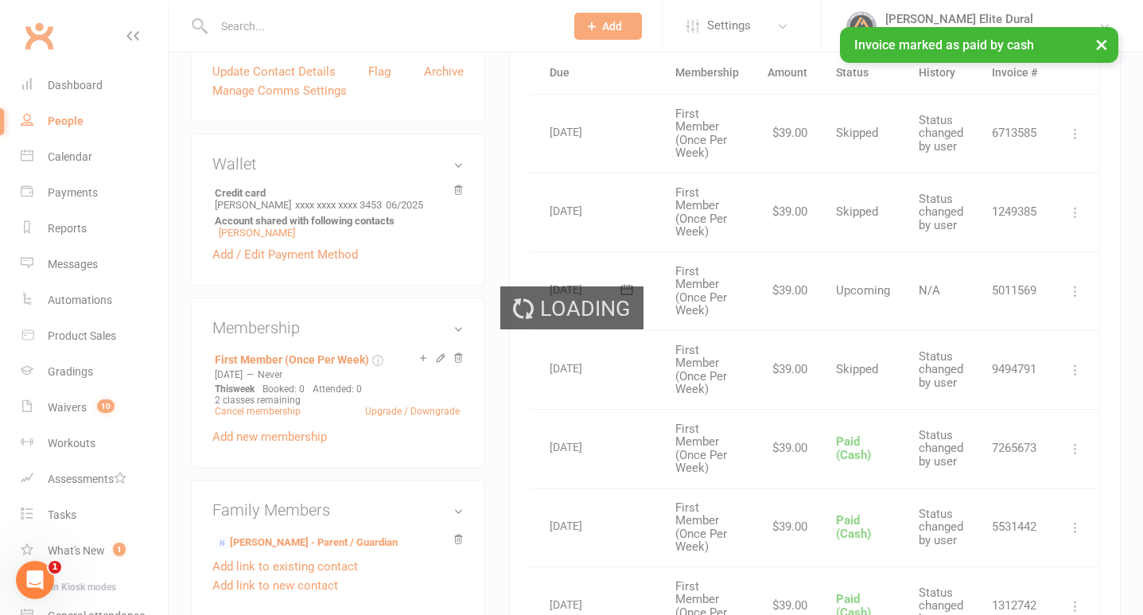
scroll to position [0, 13]
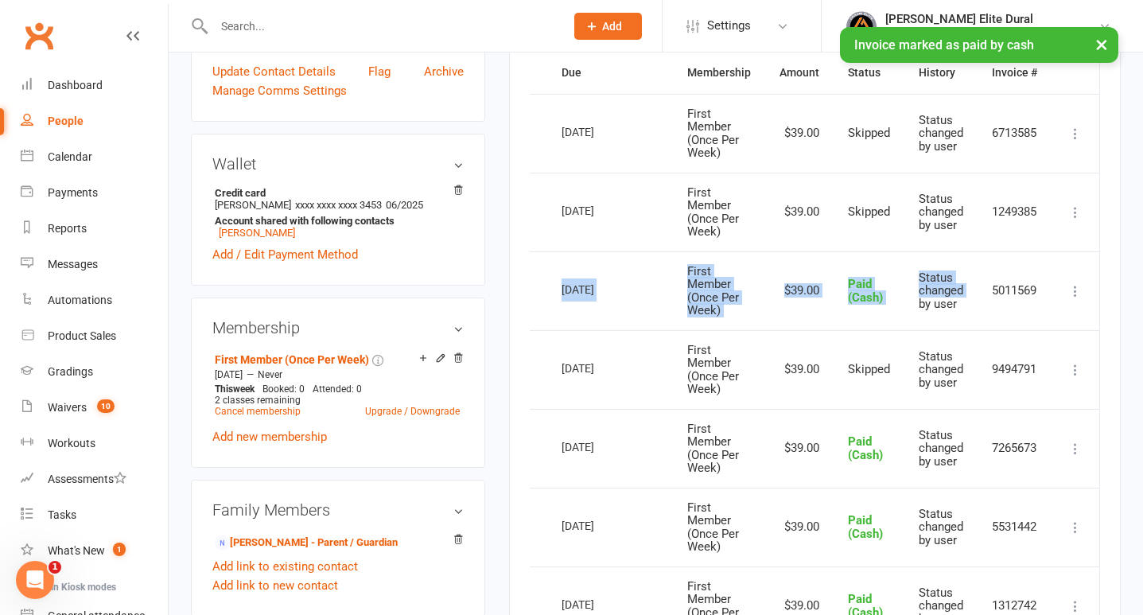
drag, startPoint x: 901, startPoint y: 300, endPoint x: 558, endPoint y: 290, distance: 343.8
click at [558, 290] on tr "Select this [DATE] [PERSON_NAME] First Member (Once Per Week) $39.00 Paid (Cash…" at bounding box center [809, 290] width 581 height 79
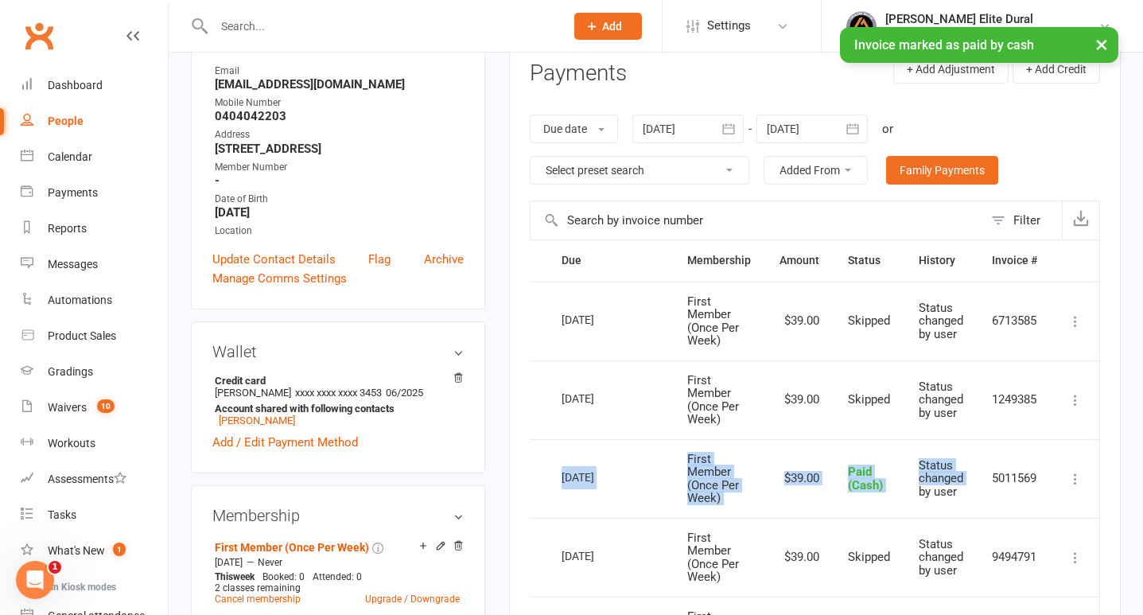
scroll to position [195, 0]
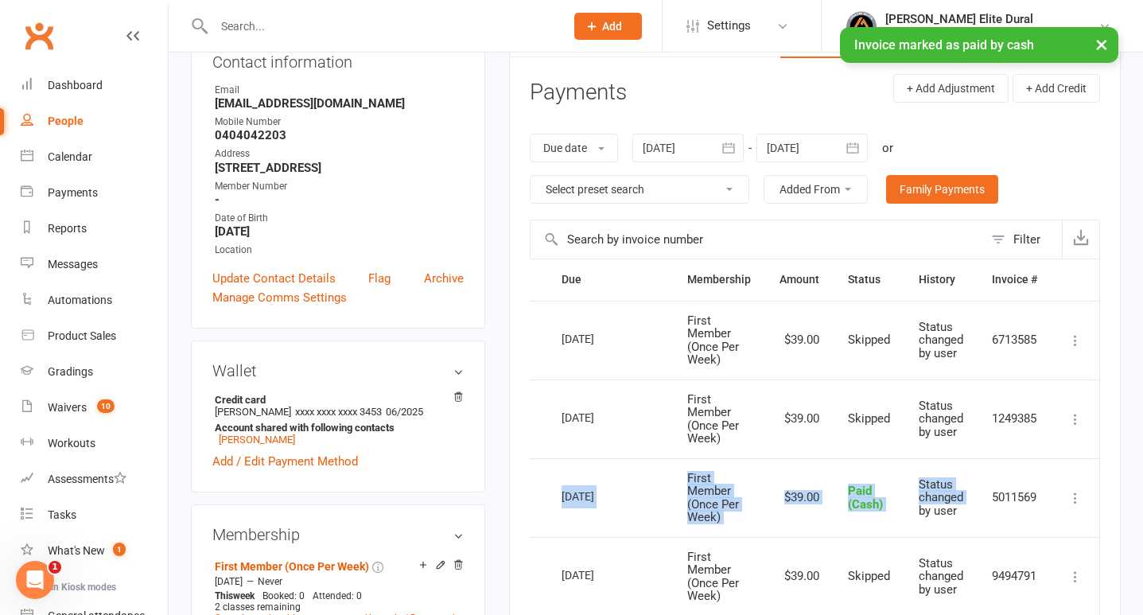
click at [862, 156] on button "button" at bounding box center [853, 148] width 29 height 29
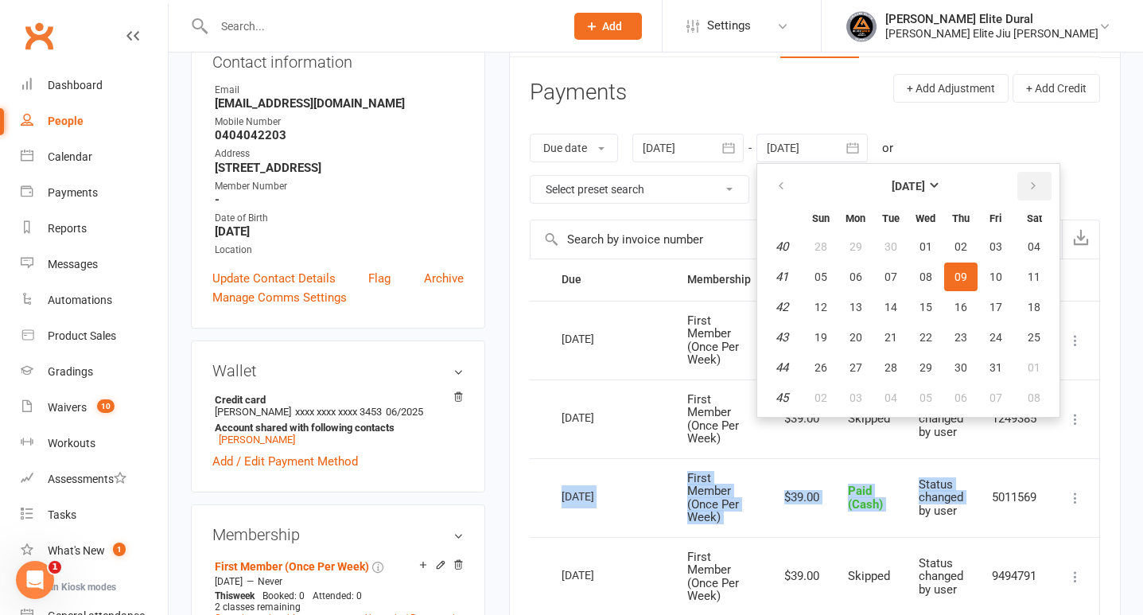
click at [1043, 184] on button "button" at bounding box center [1034, 186] width 34 height 29
click at [1046, 405] on button "06" at bounding box center [1034, 397] width 41 height 29
type input "[DATE]"
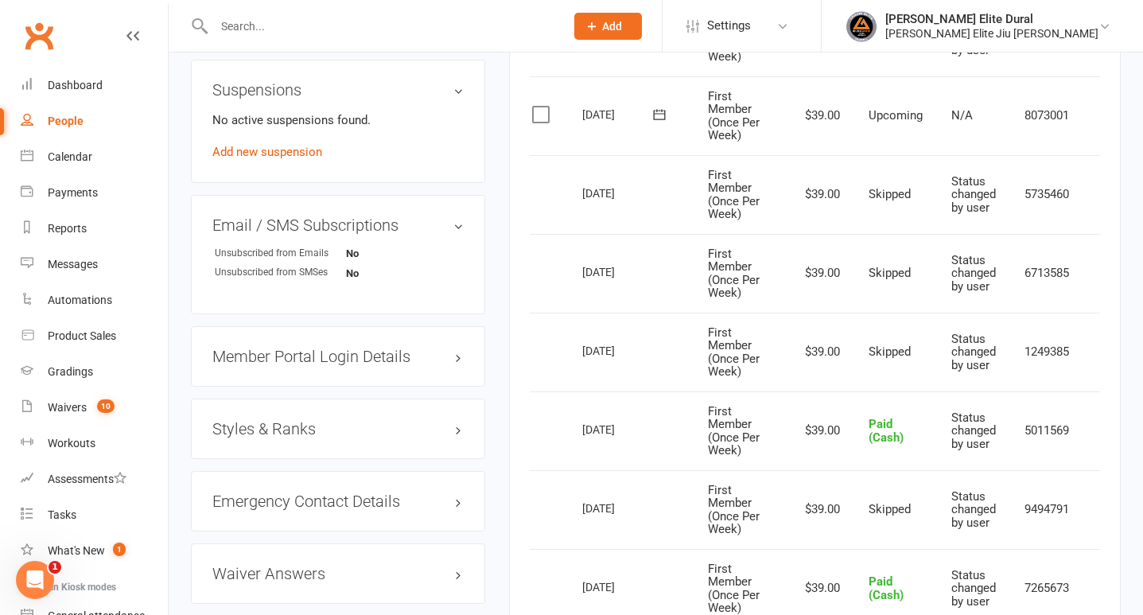
scroll to position [961, 0]
